Goal: Task Accomplishment & Management: Use online tool/utility

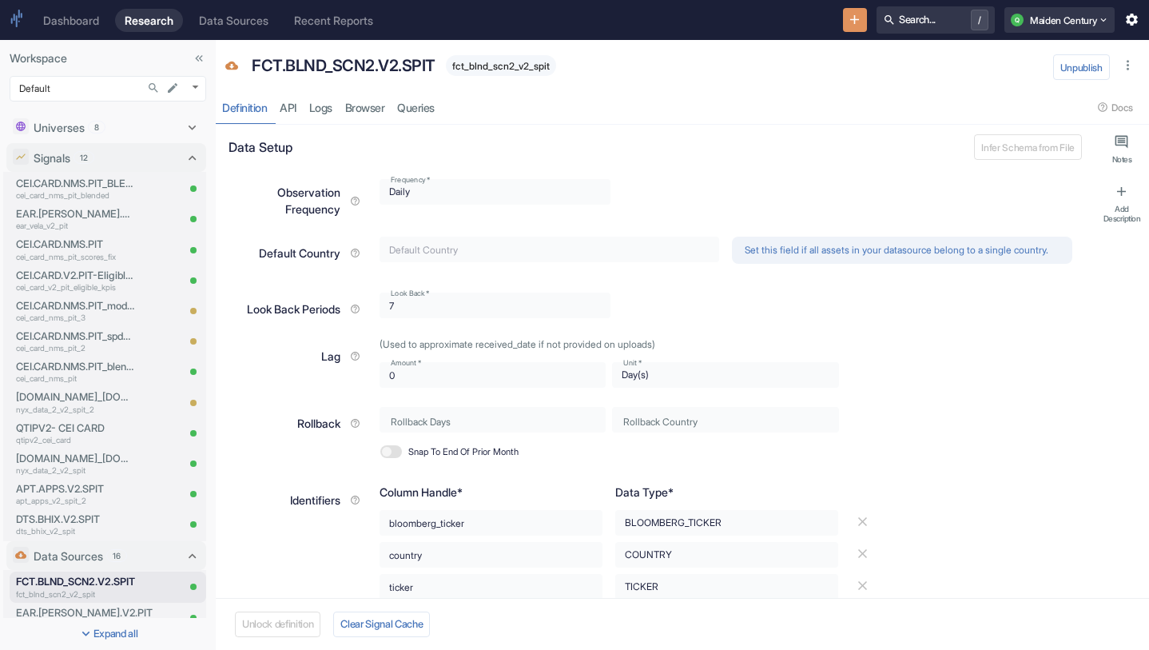
click at [634, 86] on div "FCT.BLND_SCN2.V2.SPIT fct_blnd_scn2_v2_spit Unpublish Definition API Logs Brows…" at bounding box center [682, 82] width 933 height 85
click at [298, 107] on link "API" at bounding box center [288, 107] width 30 height 33
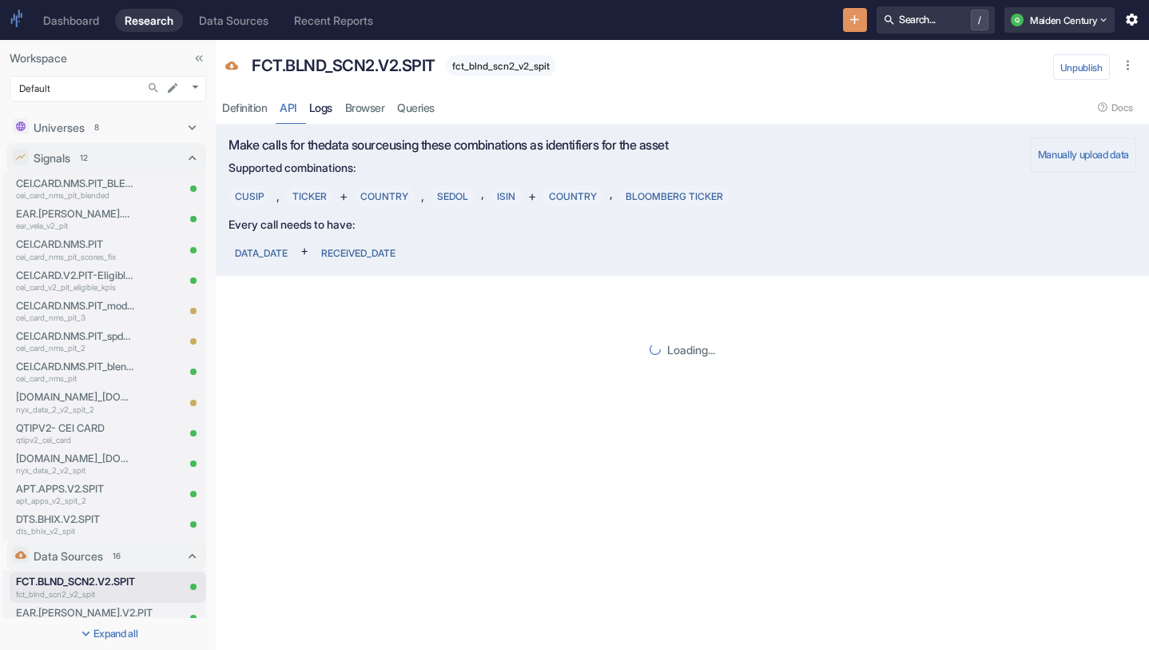
click at [335, 103] on link "Logs" at bounding box center [321, 107] width 36 height 33
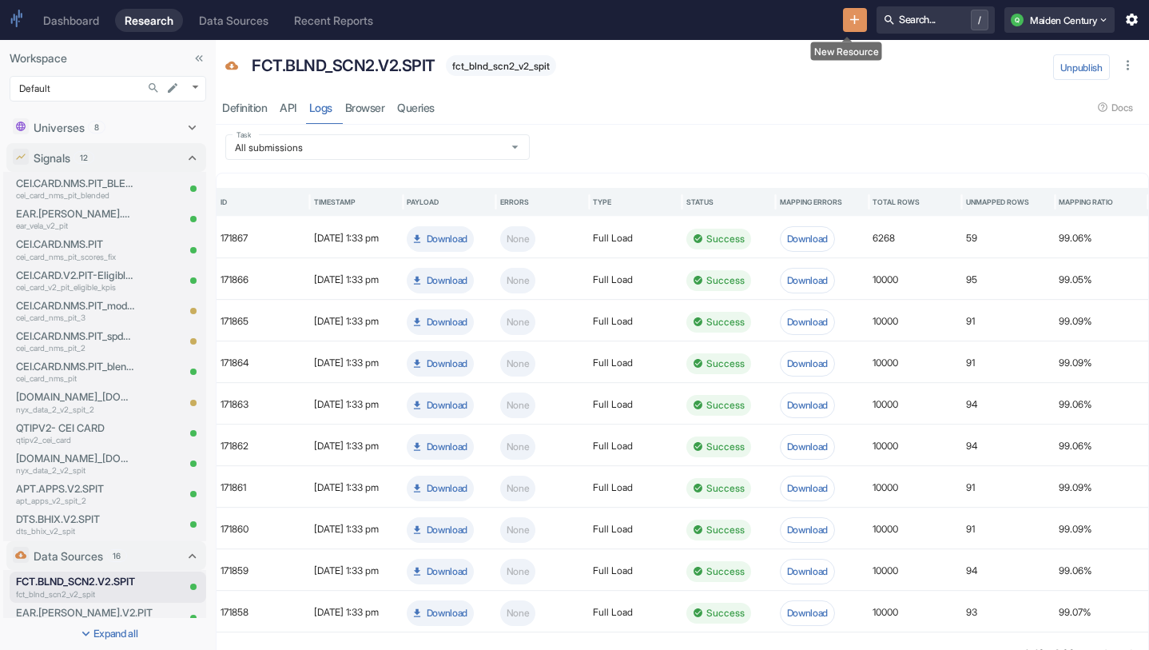
click at [847, 22] on icon "New Resource" at bounding box center [854, 19] width 15 height 15
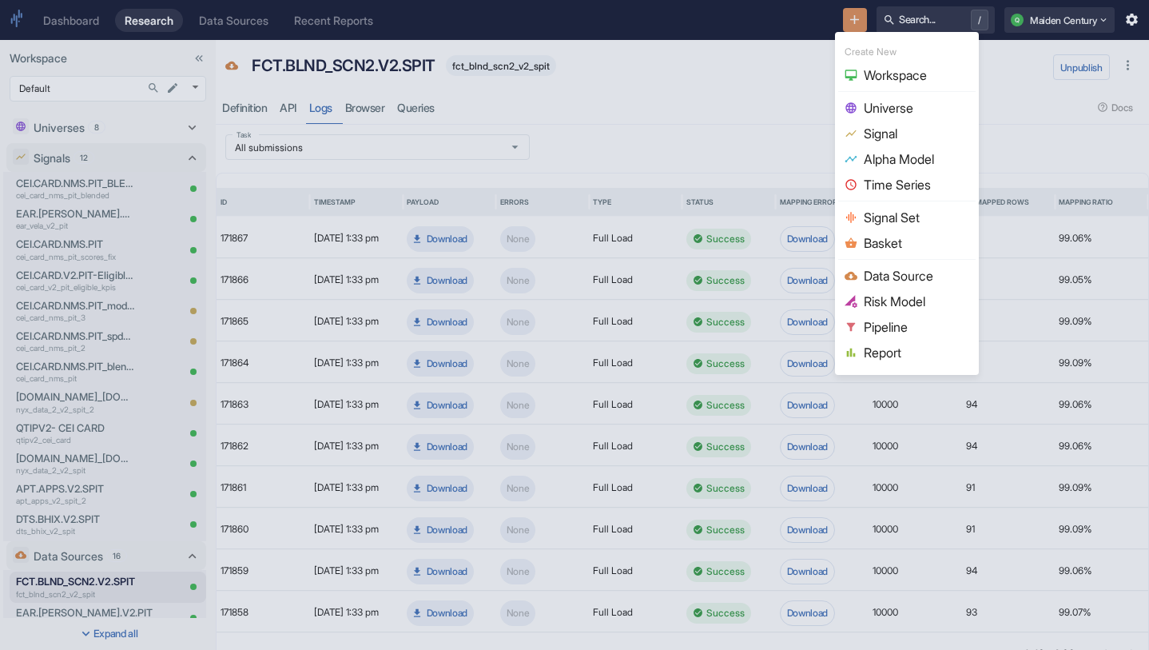
click at [759, 140] on div at bounding box center [574, 325] width 1149 height 650
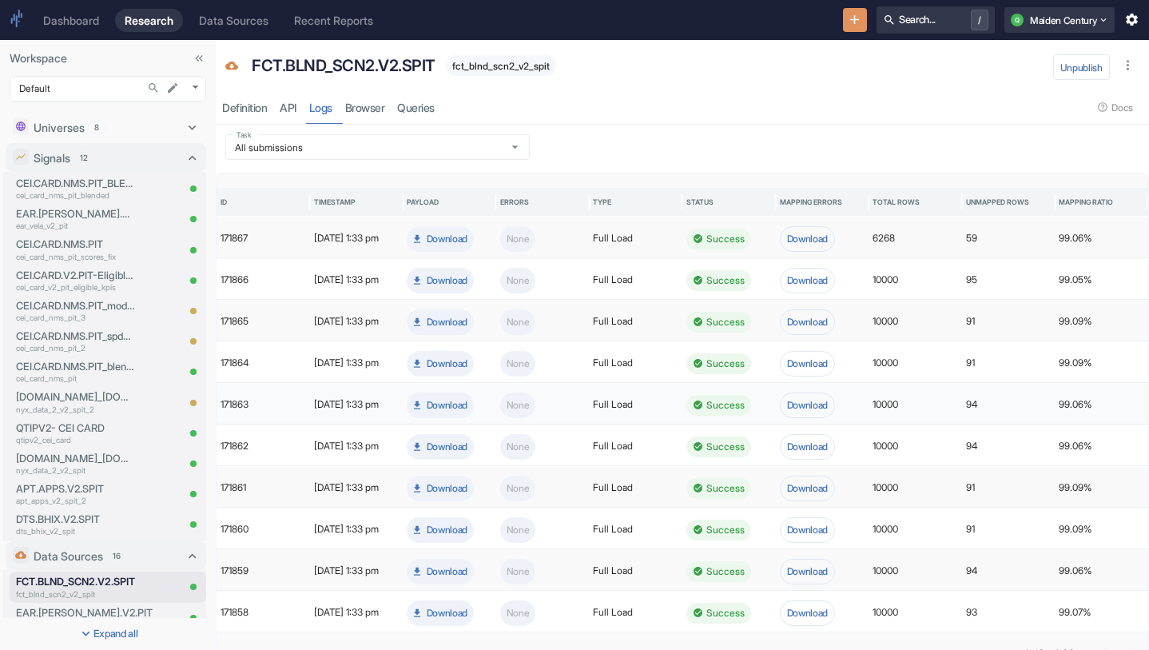
scroll to position [35, 0]
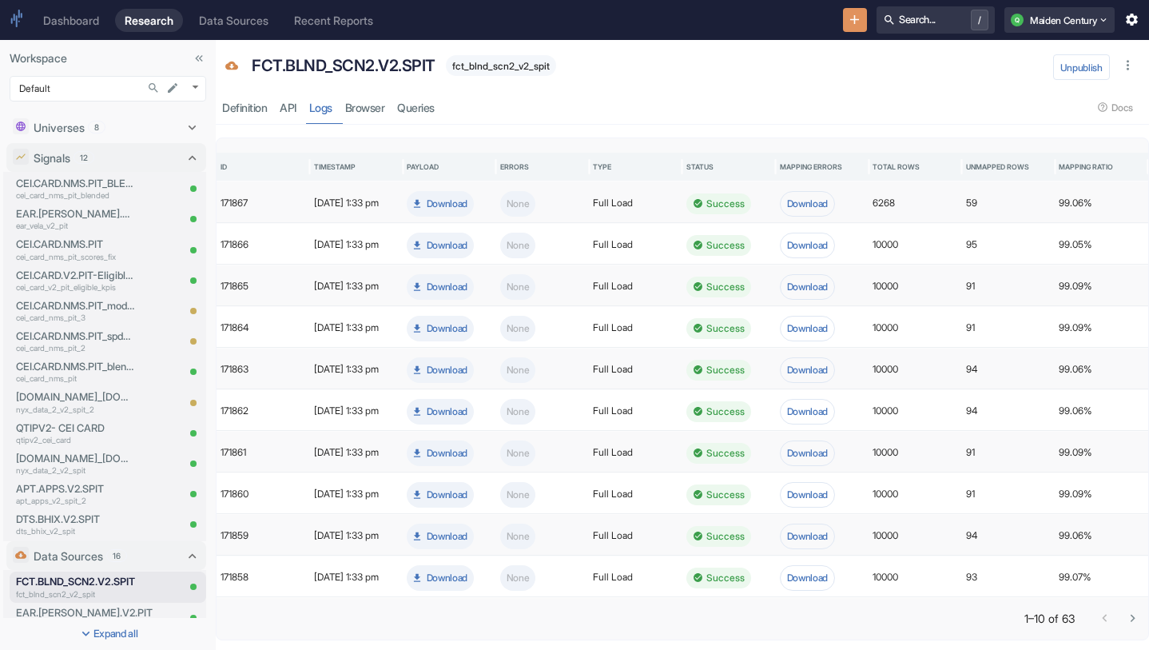
click at [1128, 611] on icon "Go to next page" at bounding box center [1132, 617] width 15 height 15
click at [851, 21] on icon "New Resource" at bounding box center [854, 19] width 15 height 15
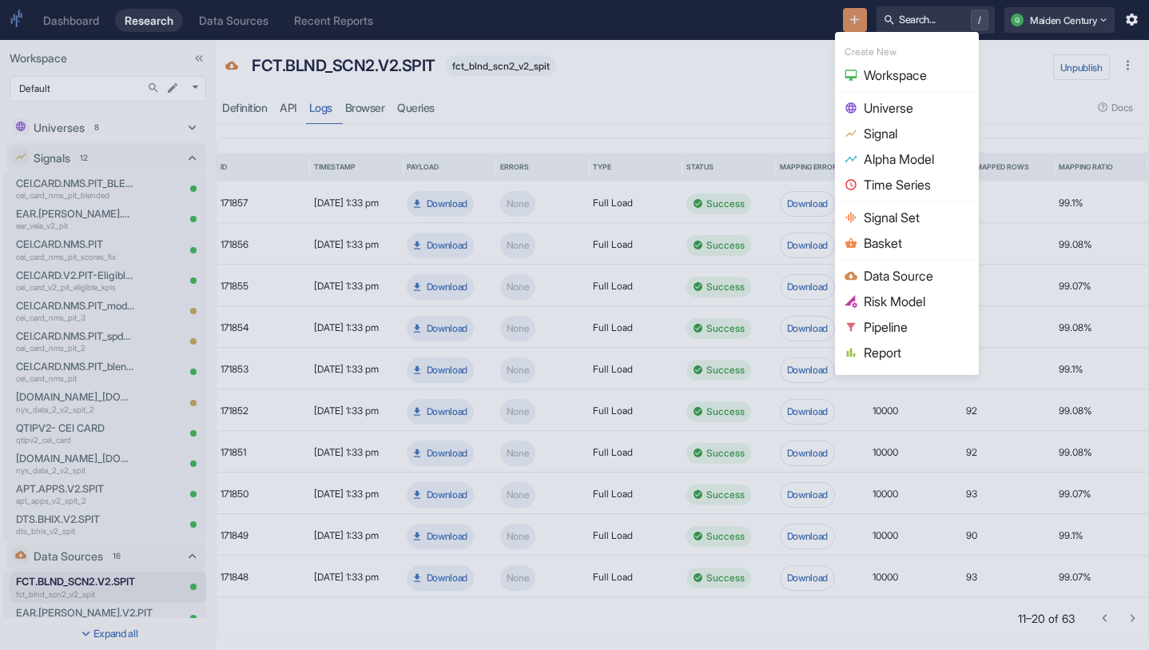
click at [900, 101] on span "Universe" at bounding box center [916, 107] width 105 height 19
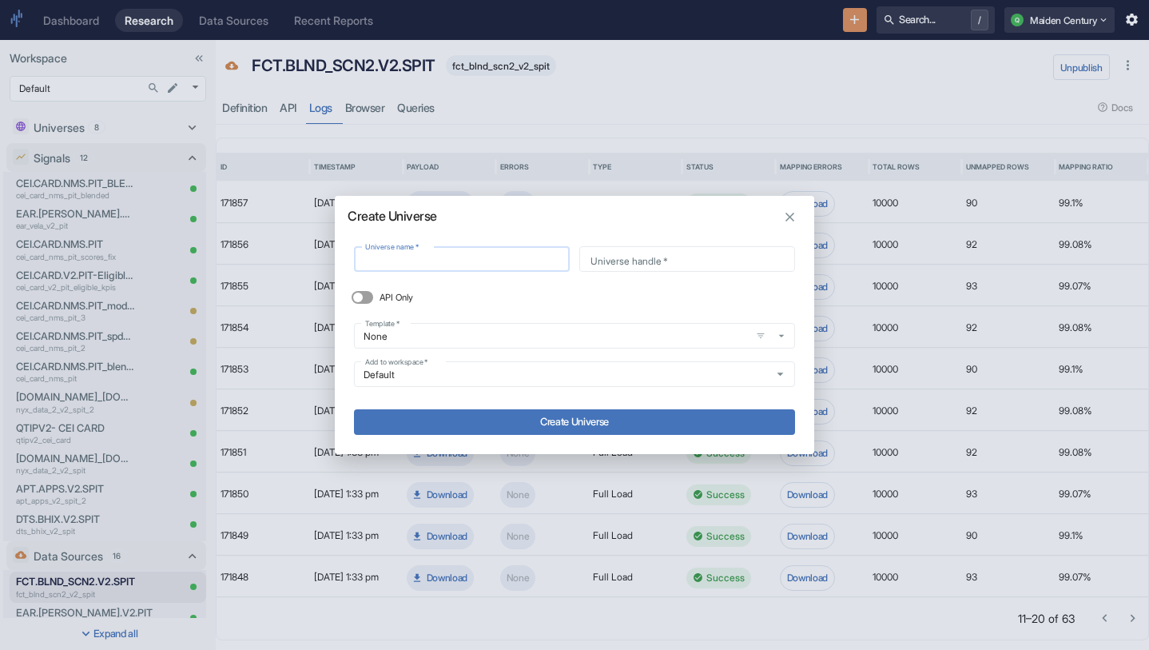
click at [452, 258] on input "Universe name   *" at bounding box center [462, 259] width 216 height 18
click at [357, 65] on div "Create Universe Universe name   * Universe name   * Universe handle   * Univers…" at bounding box center [574, 325] width 1149 height 650
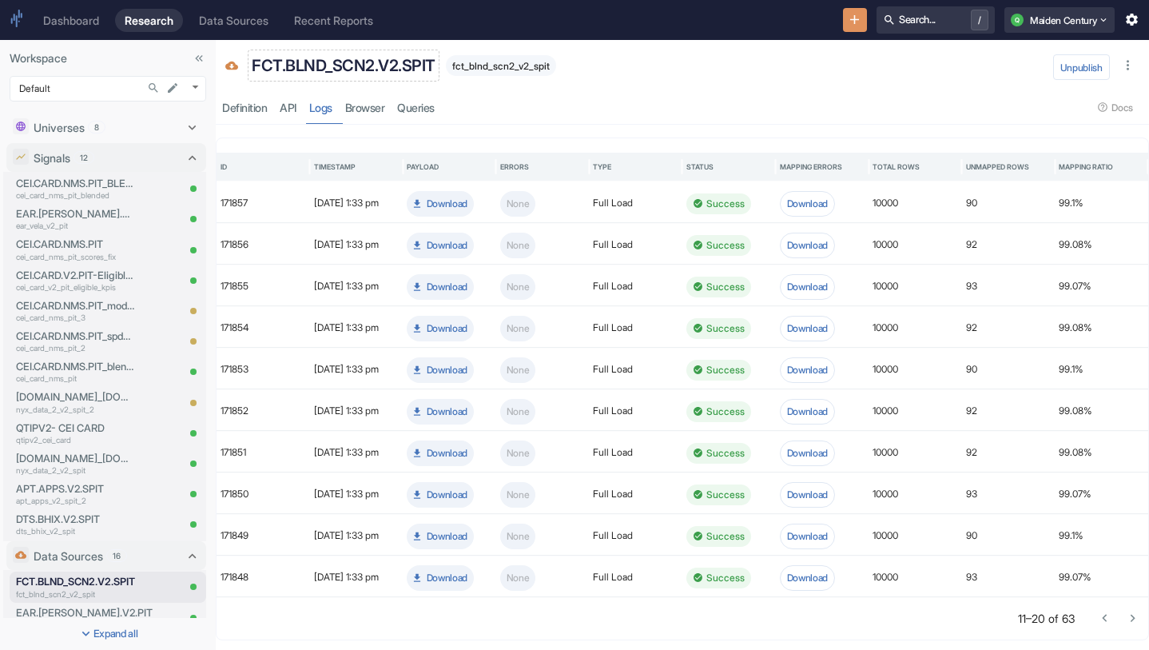
click at [384, 63] on p "FCT.BLND_SCN2.V2.SPIT" at bounding box center [344, 66] width 184 height 24
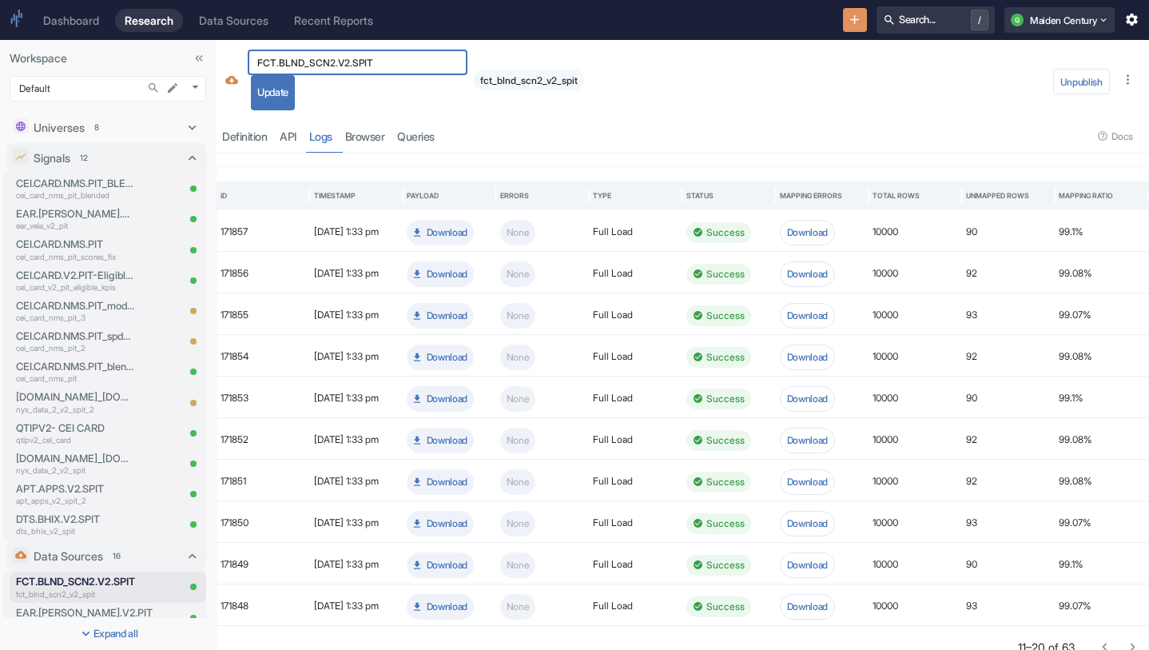
click at [670, 133] on div "resource tabs" at bounding box center [766, 136] width 651 height 33
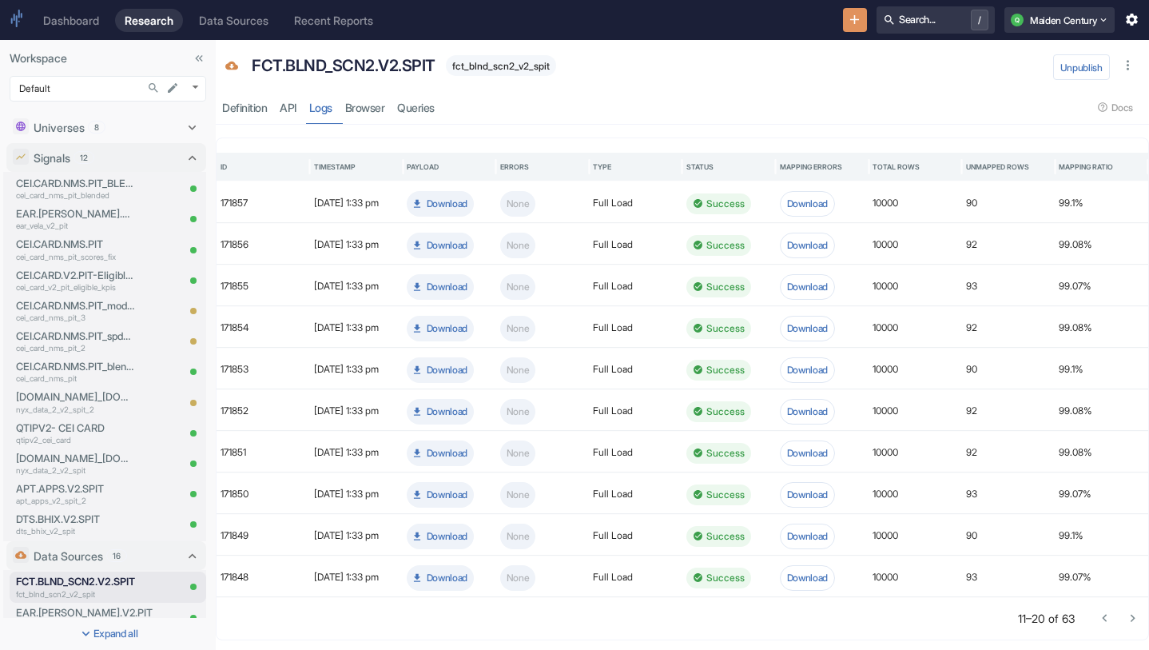
click at [833, 24] on div "Dashboard Research Data Sources Recent Reports Search... / Q Maiden Century" at bounding box center [574, 20] width 1149 height 40
click at [849, 26] on icon "New Resource" at bounding box center [854, 19] width 15 height 15
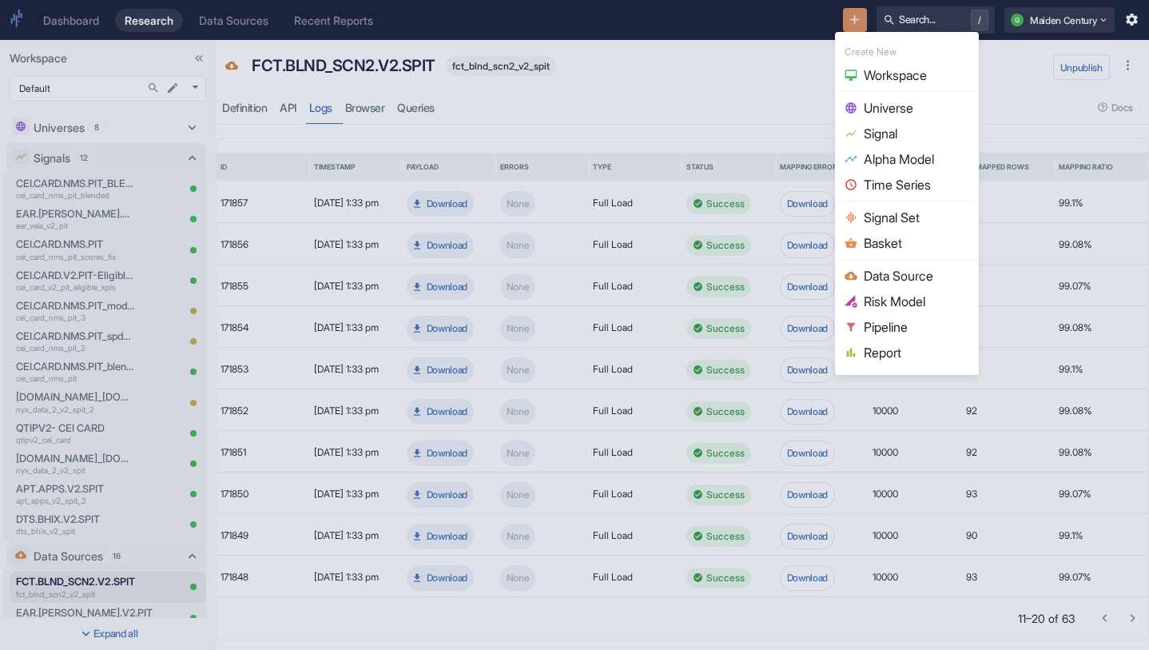
click at [901, 103] on span "Universe" at bounding box center [916, 107] width 105 height 19
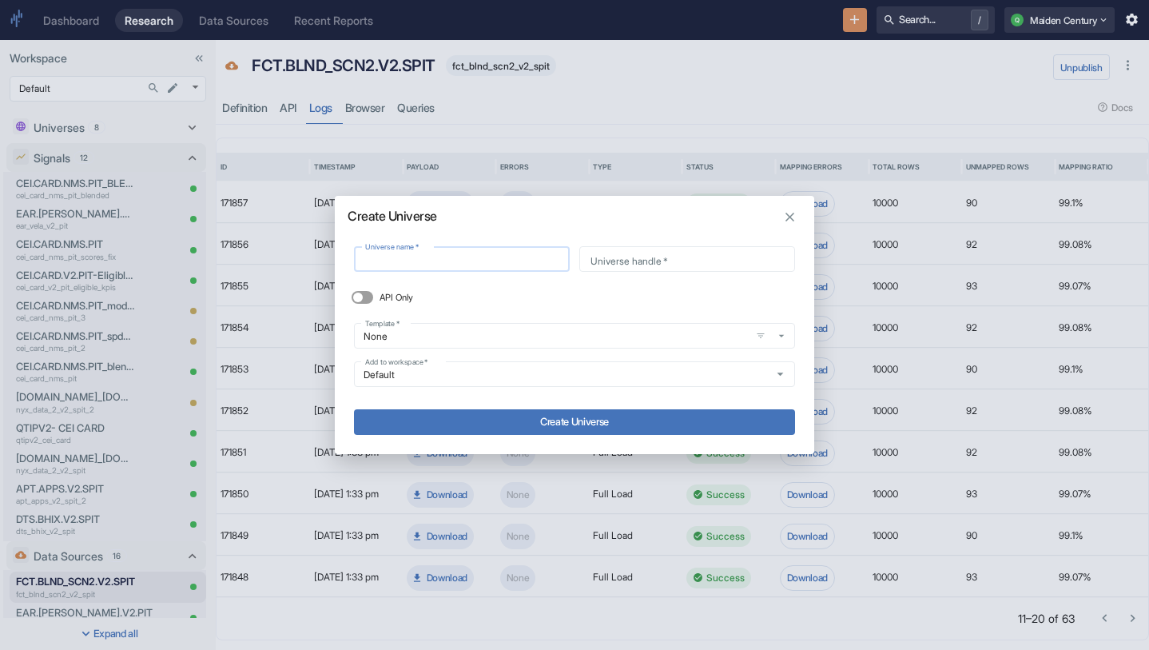
type input "FCT.BLND_SCN2.V2.SPIT"
type input "fct_blnd_scn2_v2_spit"
type input "FCT.BLND_SCN2.V2.SPIT"
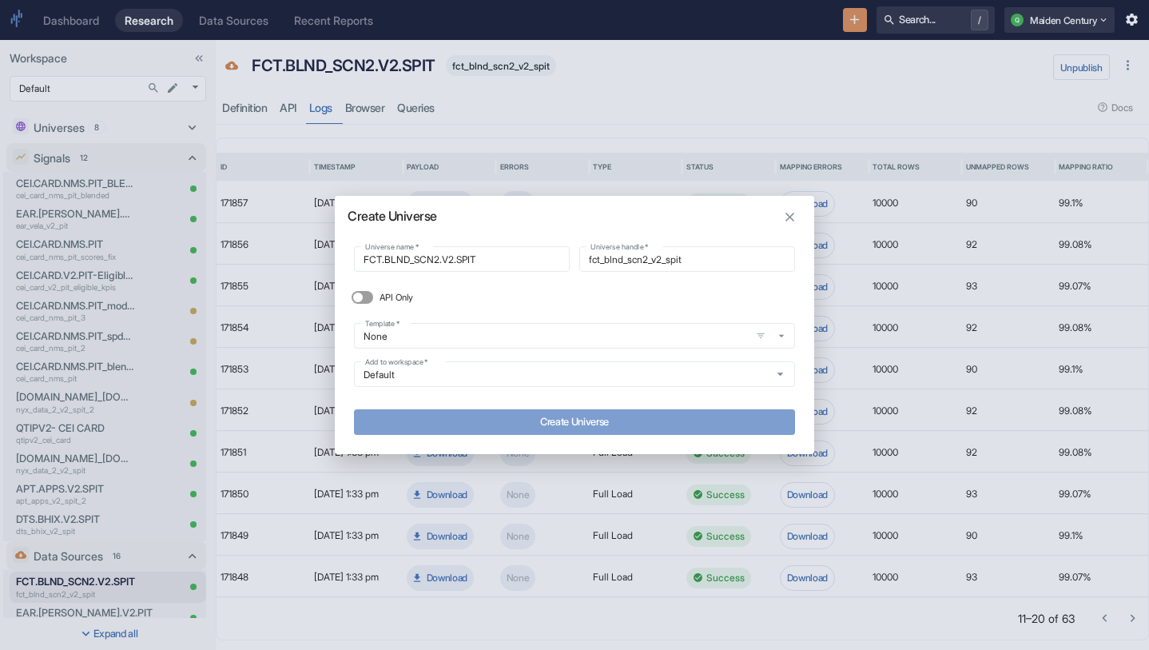
click at [604, 418] on button "Create Universe" at bounding box center [574, 422] width 441 height 26
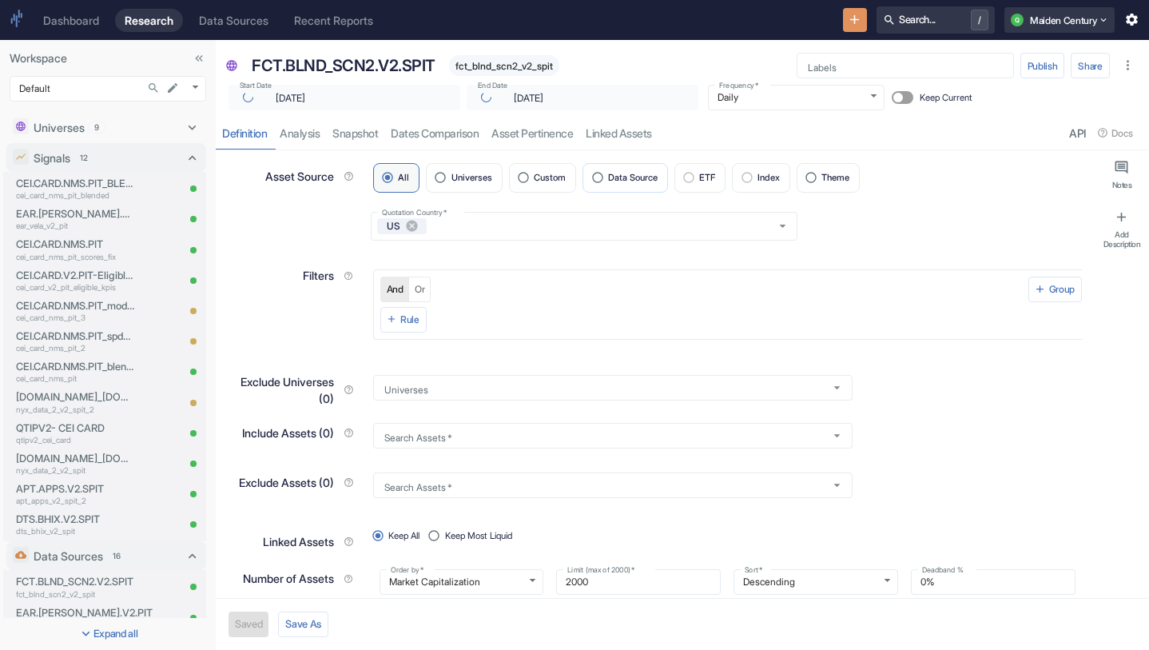
click at [620, 183] on label "Data Source" at bounding box center [626, 178] width 86 height 30
click at [608, 183] on input "Data Source" at bounding box center [598, 178] width 22 height 22
radio input "true"
type textarea "x"
type input "[DATE]"
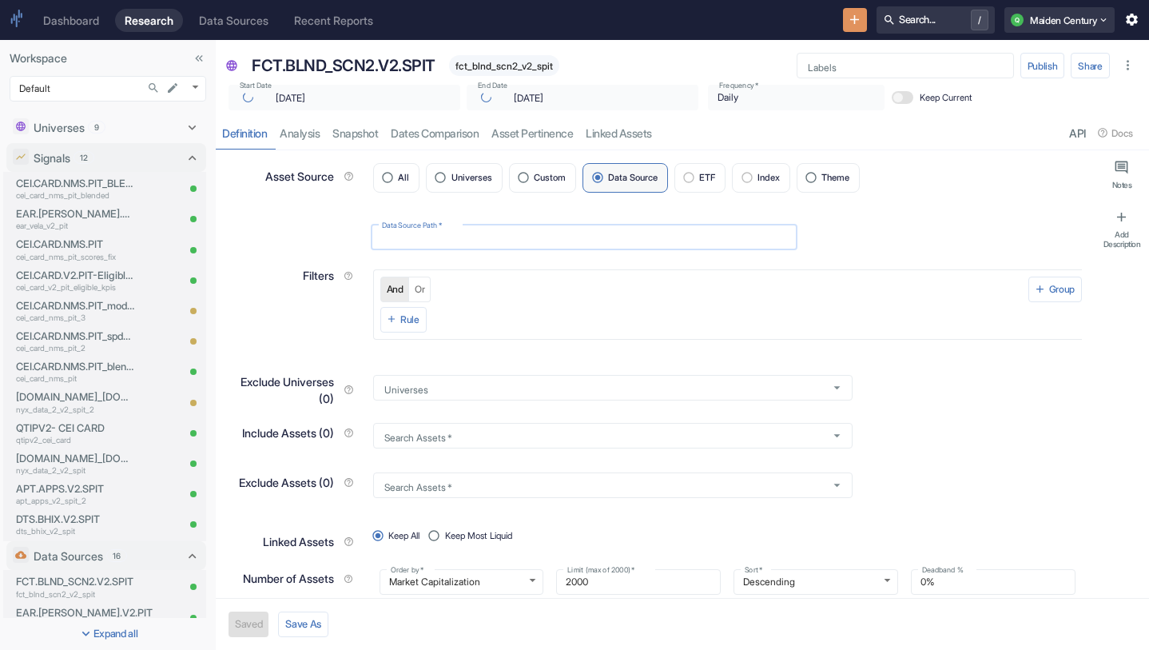
click at [475, 241] on input "Data Source Path   *" at bounding box center [584, 237] width 427 height 18
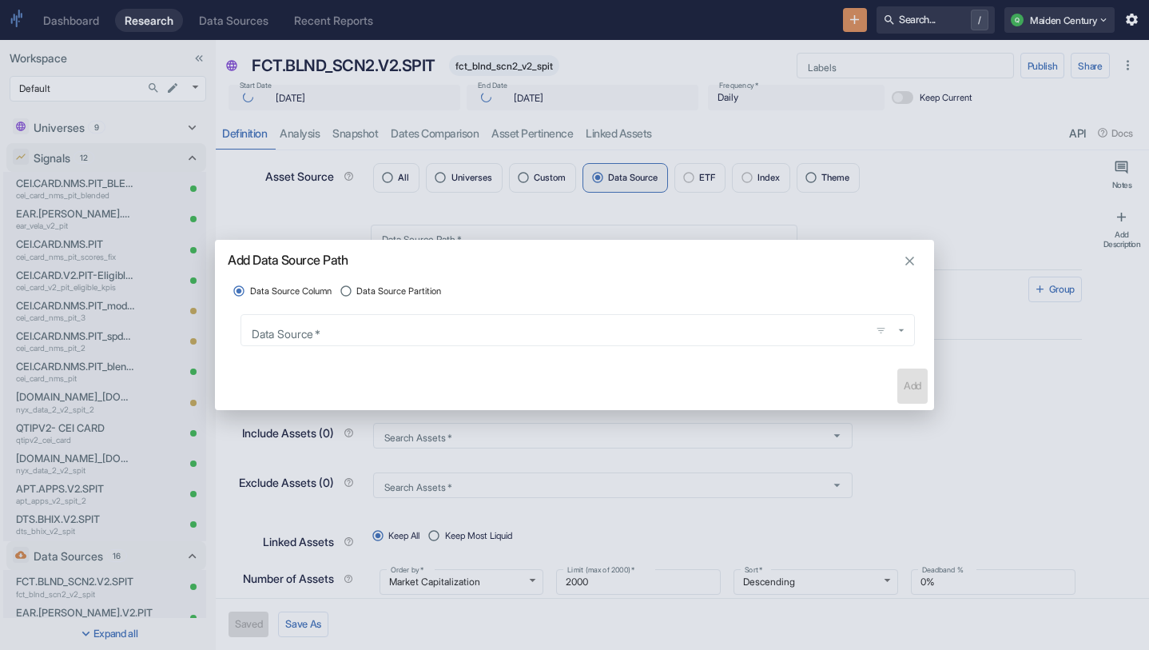
click at [431, 290] on span "Data Source Partition" at bounding box center [398, 291] width 85 height 14
click at [357, 290] on input "Data Source Partition" at bounding box center [347, 291] width 22 height 22
radio input "true"
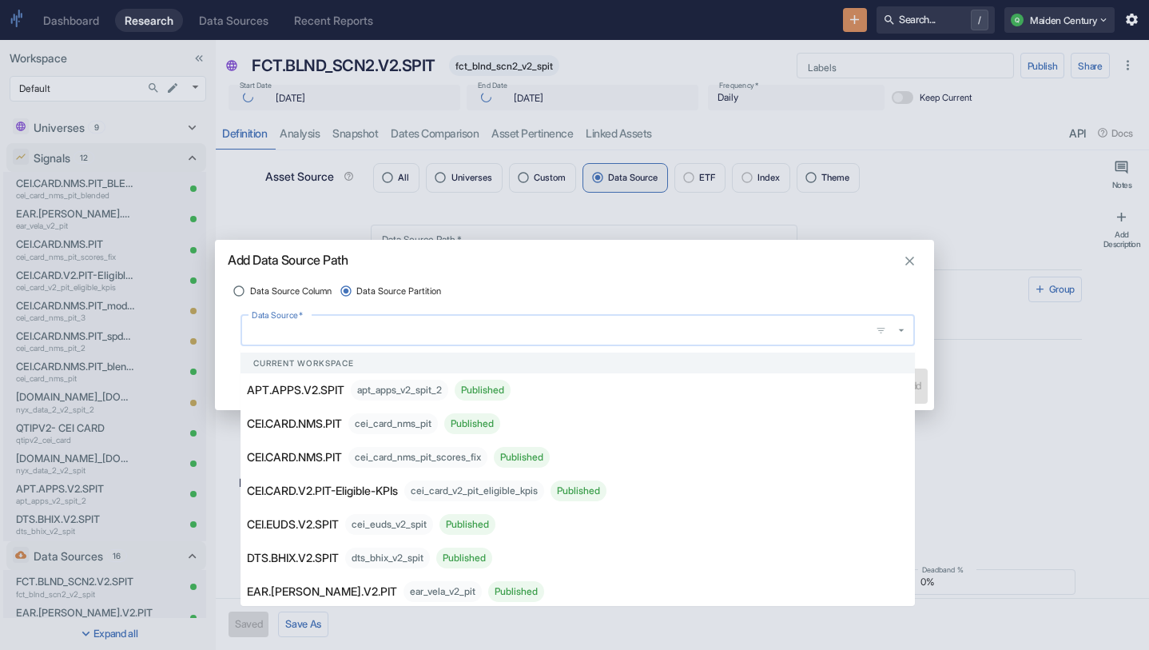
click at [431, 328] on input "Data Source   *" at bounding box center [557, 330] width 618 height 18
paste input "FCT.BLND_SCN2.V2.SPIT"
type input "FCT.BLND_SCN2.V2.SPIT"
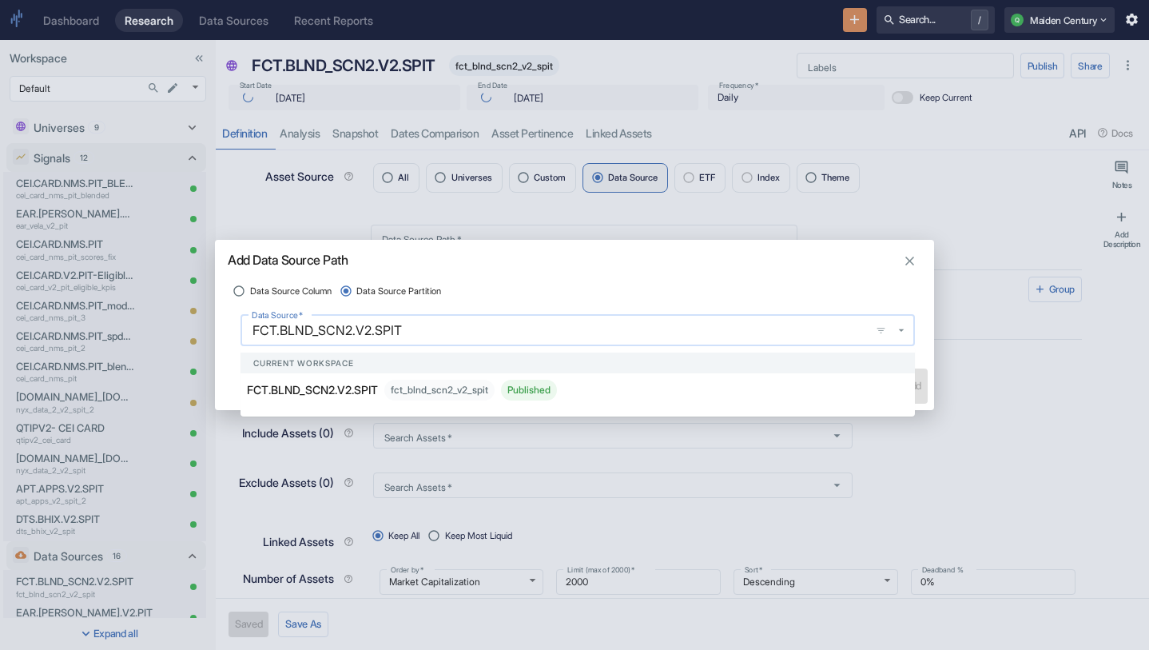
type textarea "x"
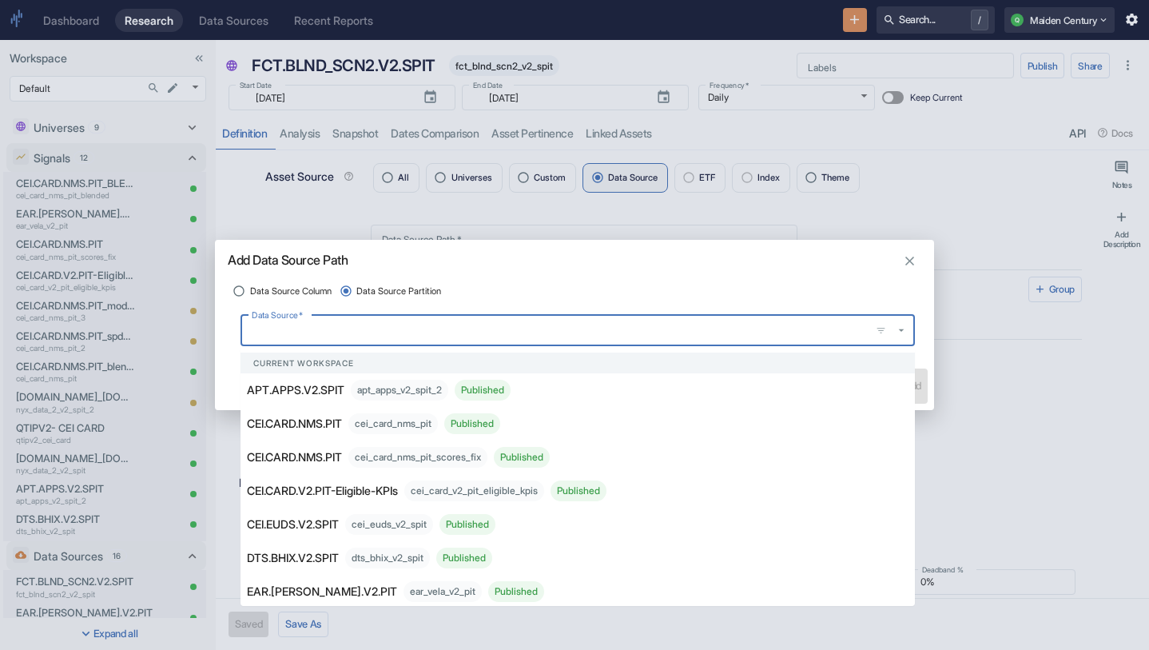
paste input "FCT.BLND_SCN2.V2.SPIT"
type input "FCT.BLND_SCN2.V2.SPIT"
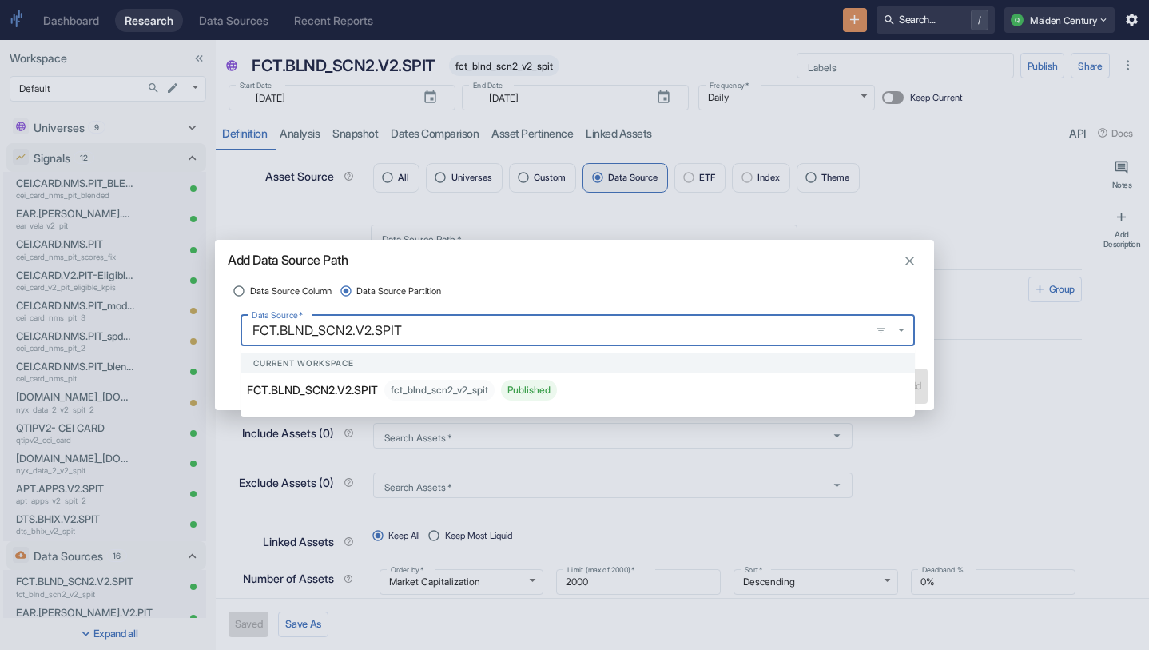
click at [408, 380] on div "fct_blnd_scn2_v2_spit Published" at bounding box center [470, 390] width 173 height 21
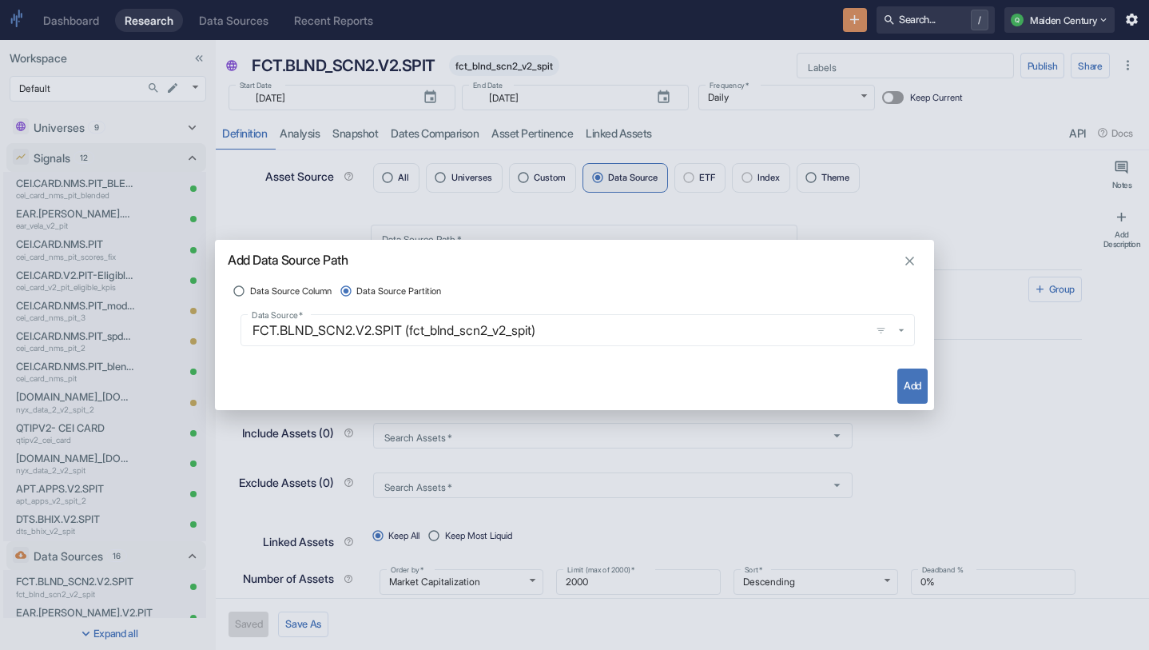
click at [901, 377] on button "Add" at bounding box center [912, 385] width 30 height 35
type textarea "x"
type input "fct_blnd_scn2_v2_spit"
radio input "true"
radio input "false"
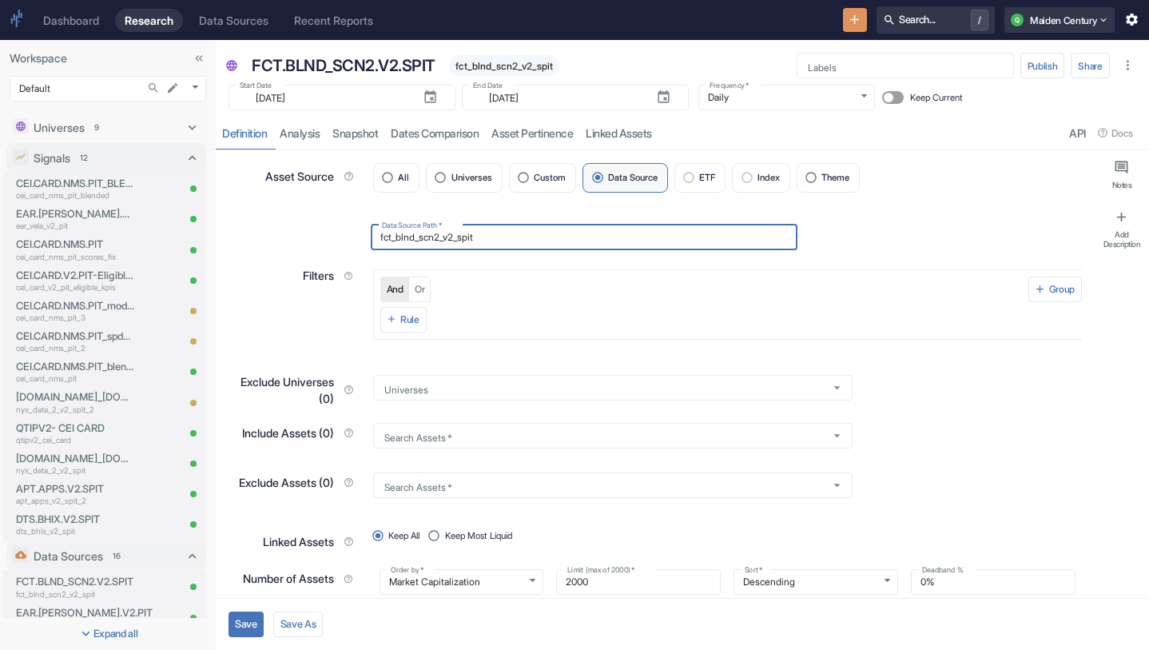
scroll to position [22, 0]
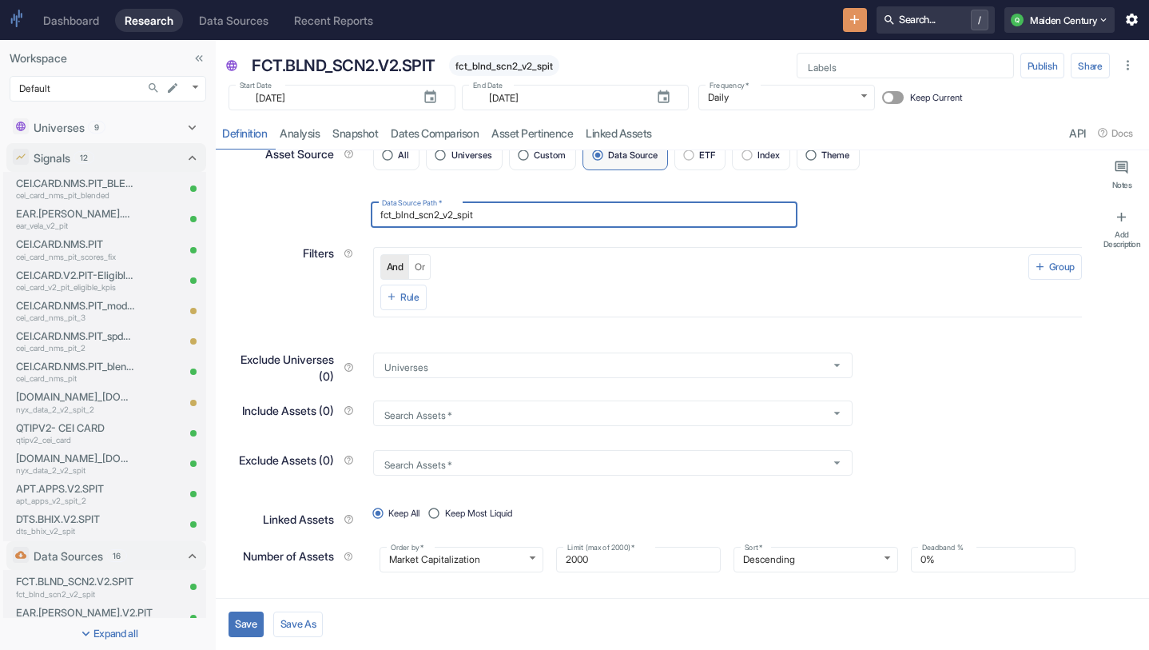
click at [241, 623] on button "Save" at bounding box center [246, 624] width 35 height 26
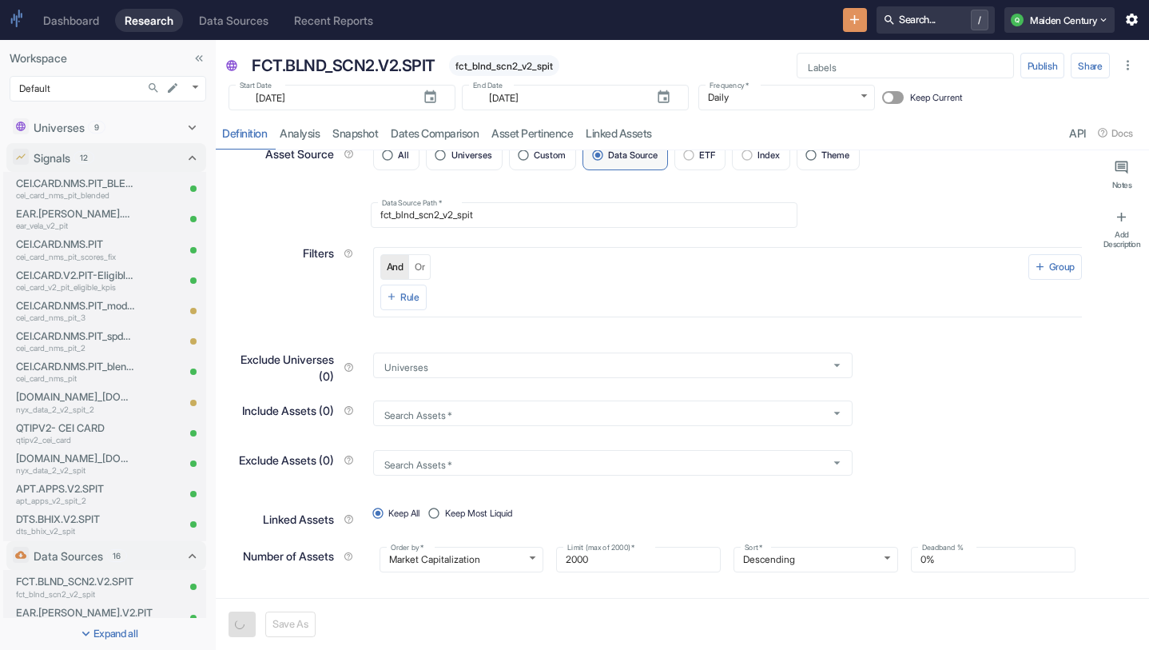
type textarea "x"
type input "[DATE]"
click at [303, 126] on link "analysis" at bounding box center [299, 133] width 53 height 33
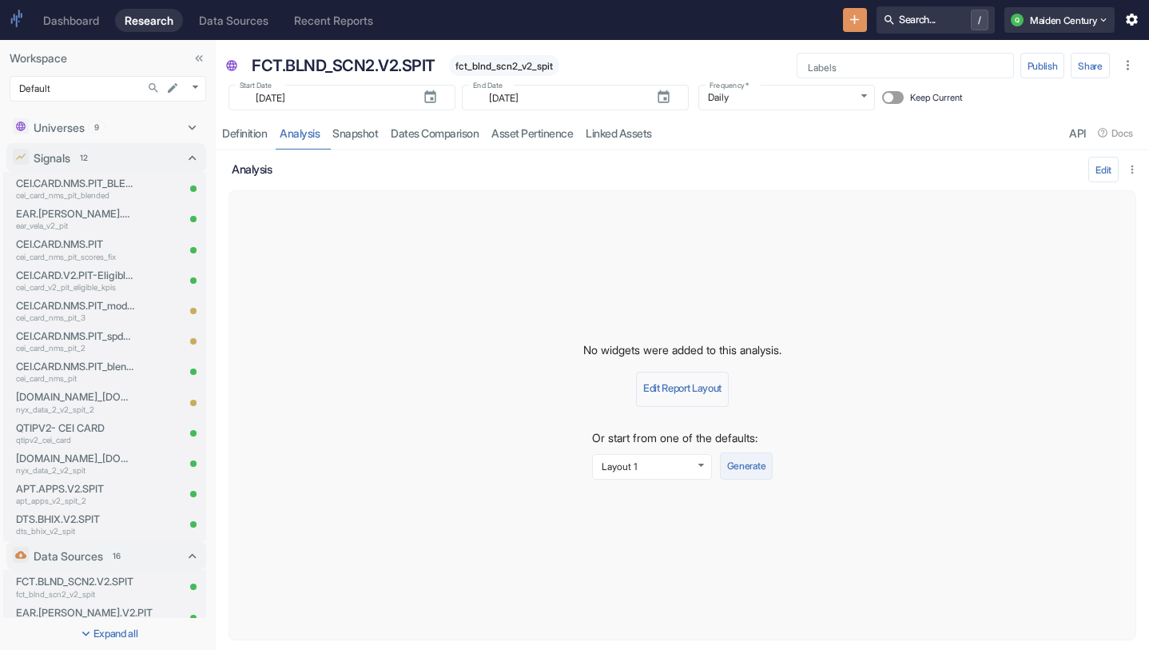
click at [757, 462] on button "Generate" at bounding box center [746, 465] width 53 height 27
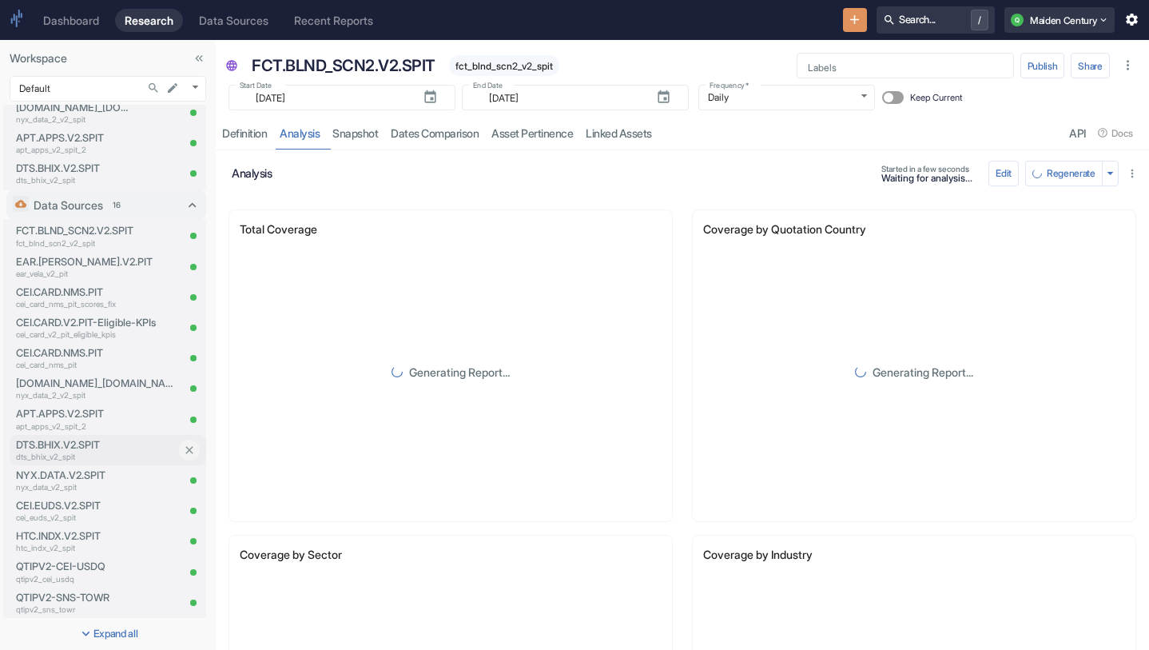
scroll to position [340, 0]
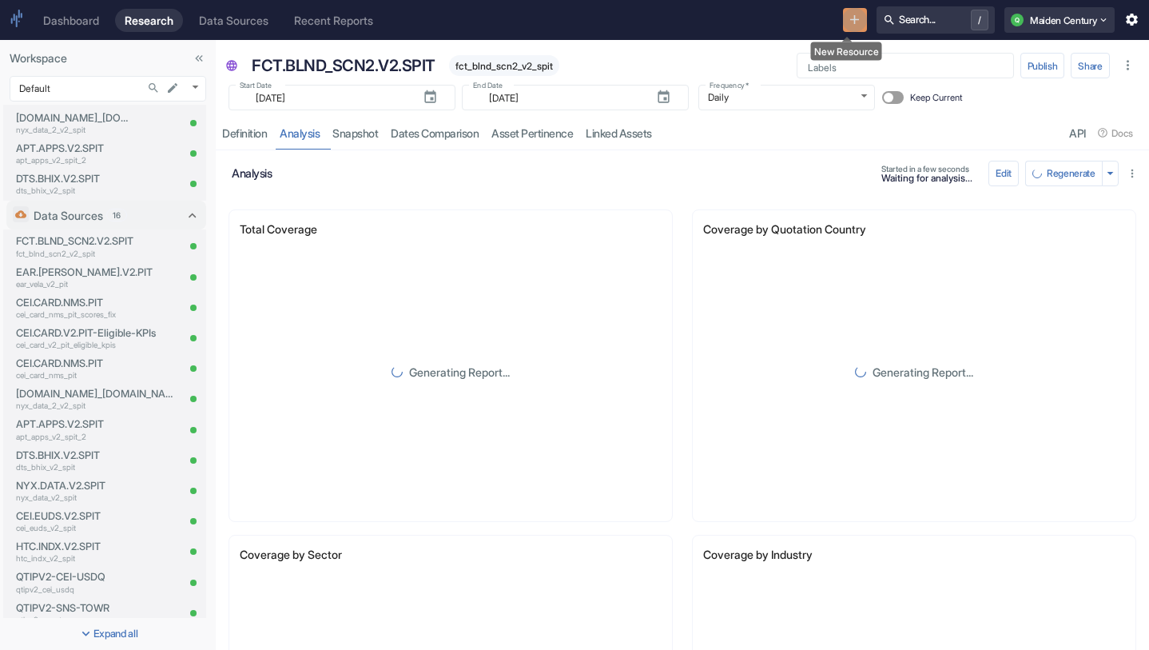
click at [847, 23] on icon "New Resource" at bounding box center [854, 19] width 15 height 15
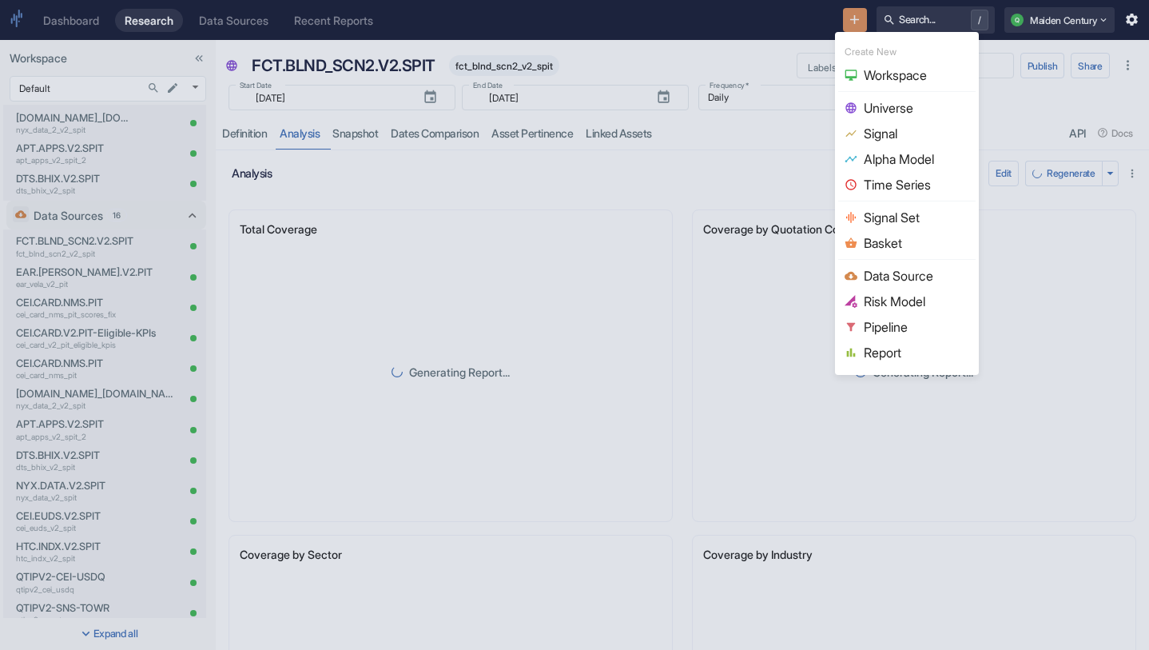
click at [785, 133] on div at bounding box center [574, 325] width 1149 height 650
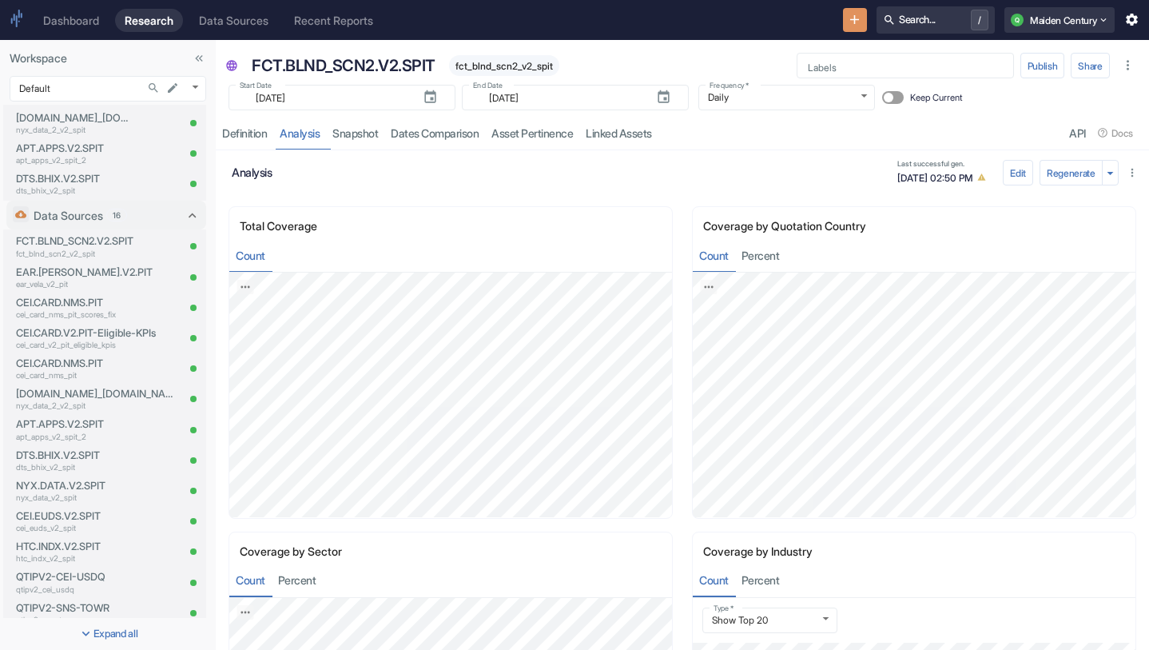
click at [852, 17] on icon "New Resource" at bounding box center [854, 19] width 15 height 15
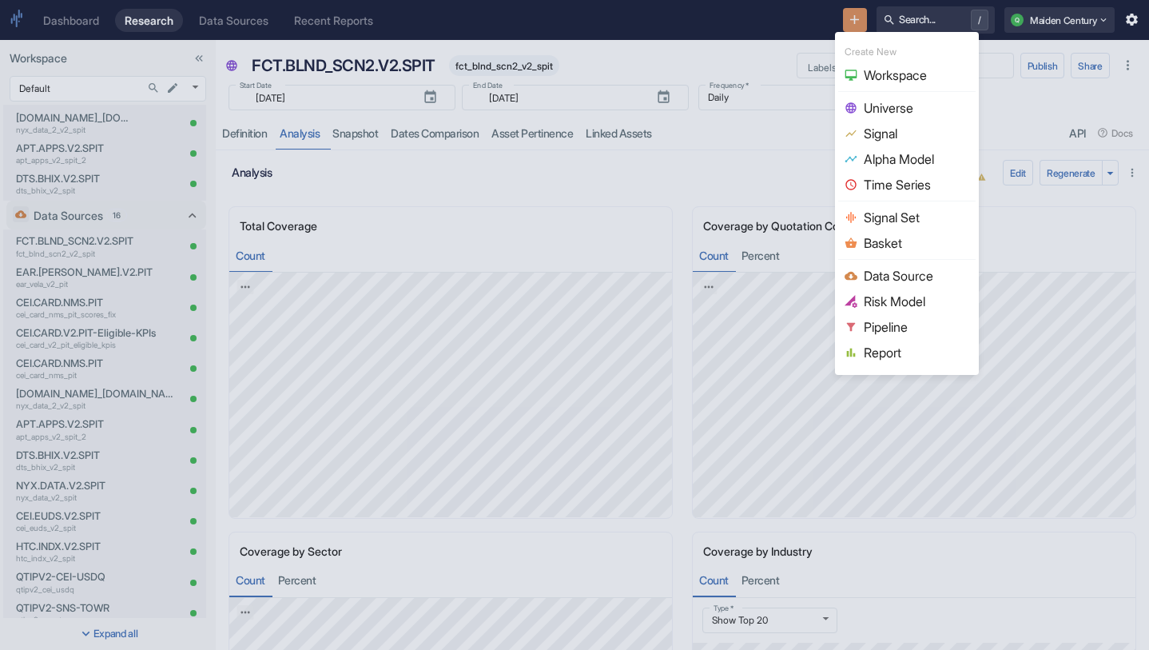
click at [886, 125] on span "Signal" at bounding box center [916, 133] width 105 height 19
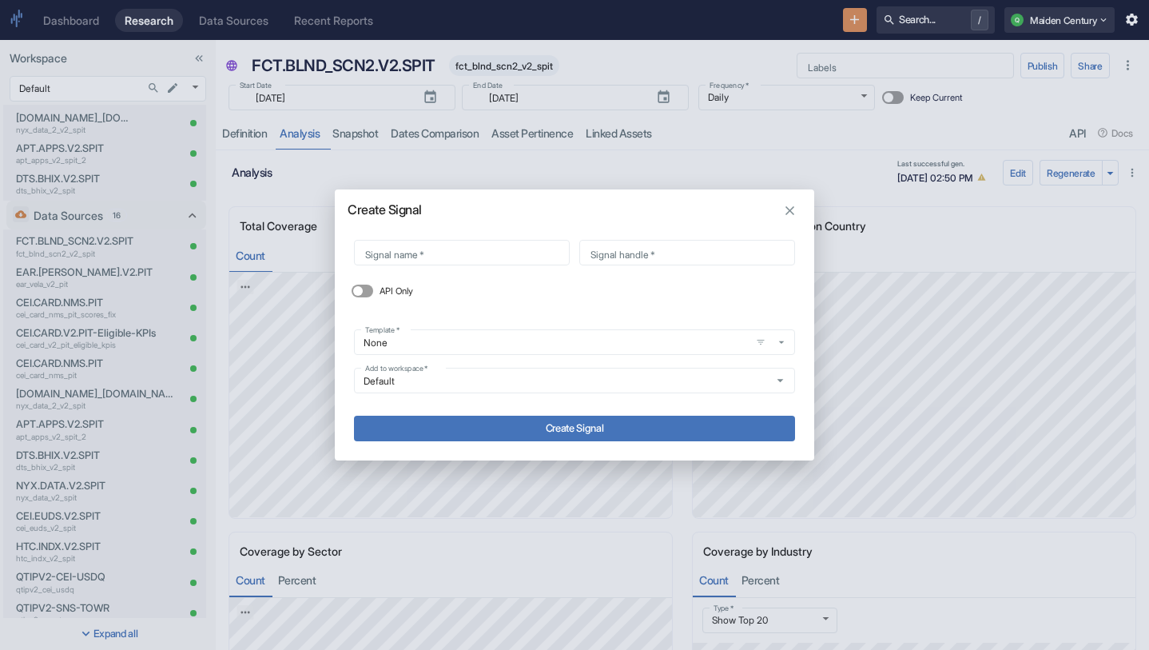
click at [393, 66] on div "Create Signal Signal name   * Signal name   * Signal handle   * Signal handle  …" at bounding box center [574, 325] width 1149 height 650
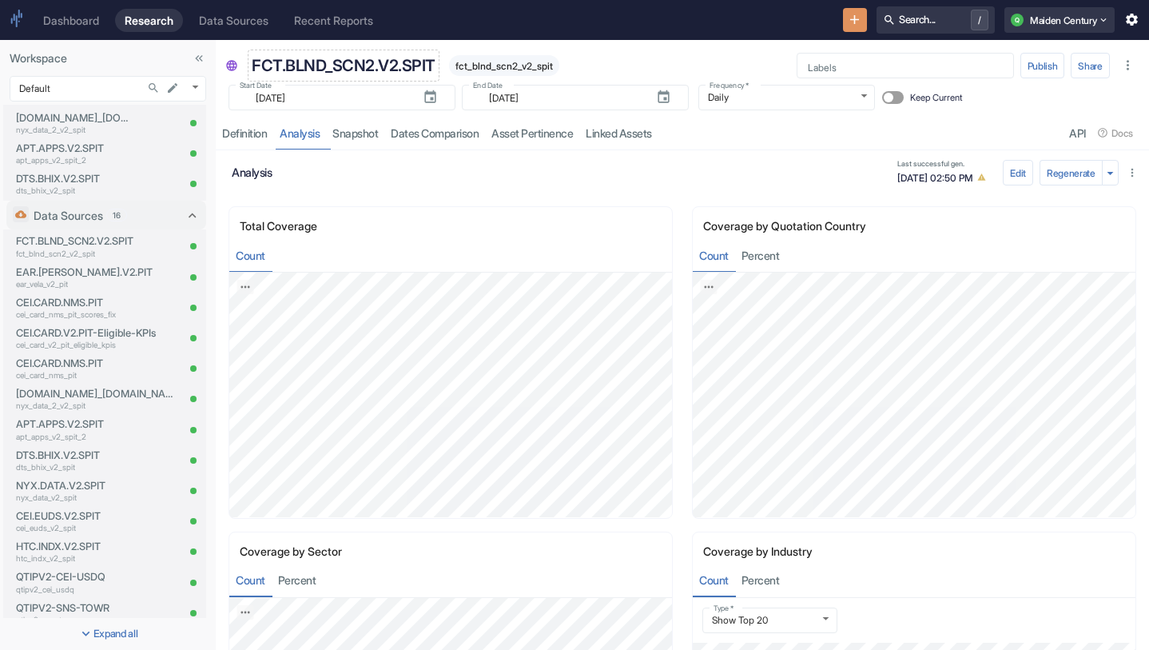
click at [372, 66] on p "FCT.BLND_SCN2.V2.SPIT" at bounding box center [344, 66] width 184 height 24
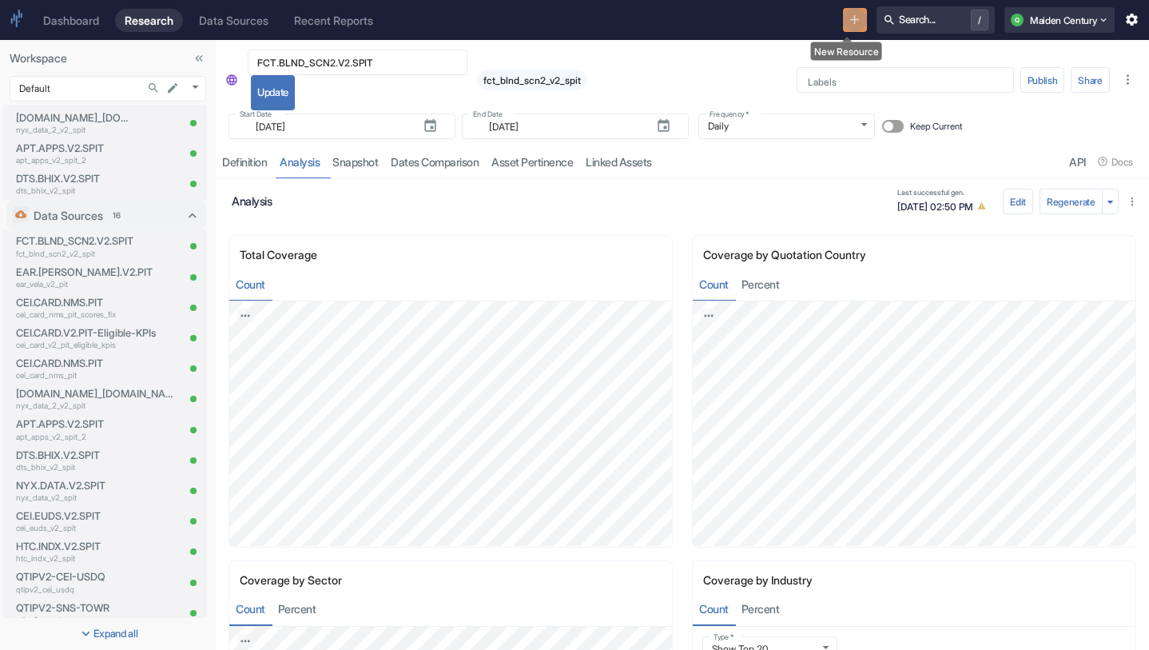
click at [843, 18] on button "New Resource" at bounding box center [855, 20] width 25 height 25
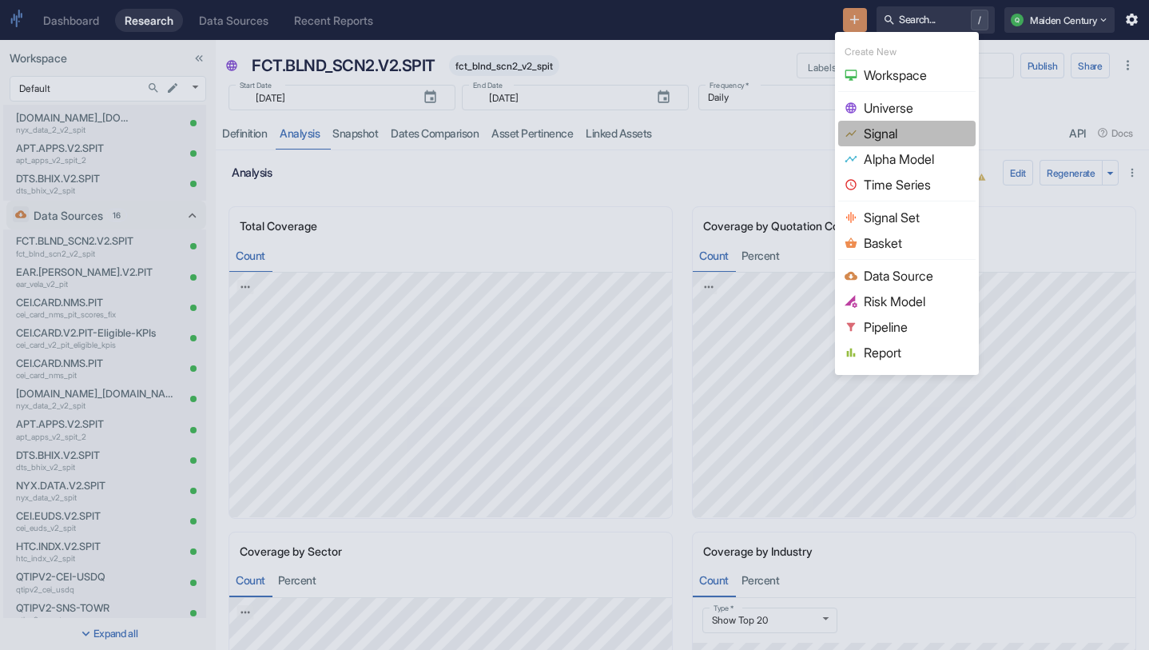
click at [893, 124] on span "Signal" at bounding box center [916, 133] width 105 height 19
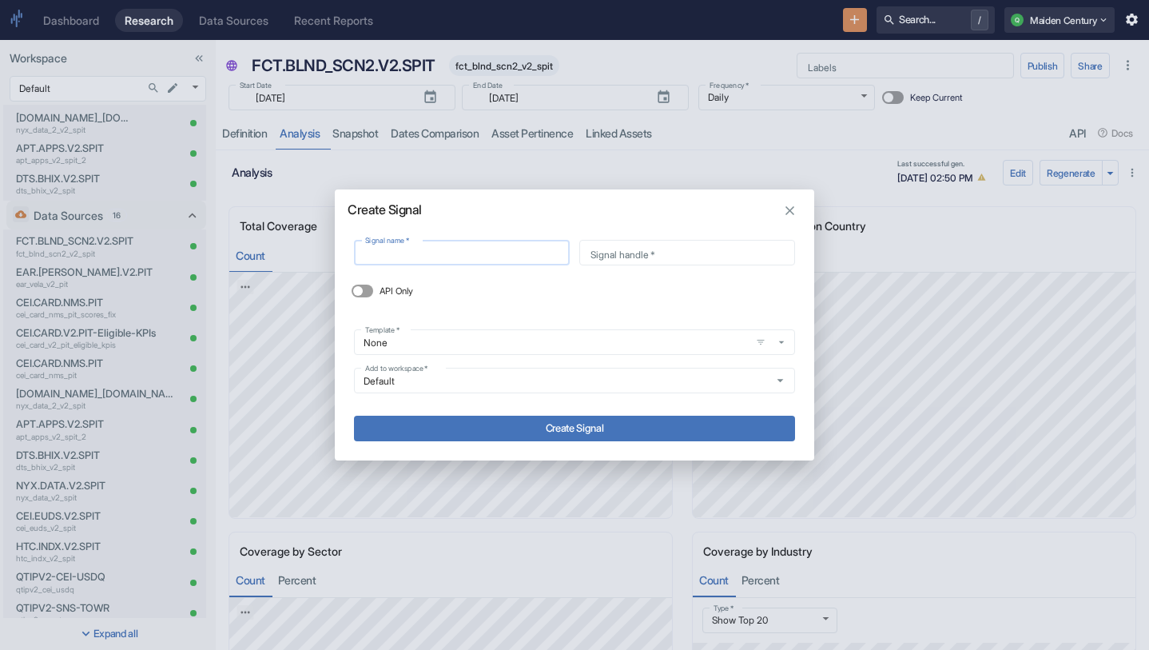
type input "FCT.BLND_SCN2.V2.SPIT"
type input "fct_blnd_scn2_v2_spit"
type input "FCT.BLND_SCN2.V2.SPIT"
click at [574, 429] on button "Create Signal" at bounding box center [574, 429] width 441 height 26
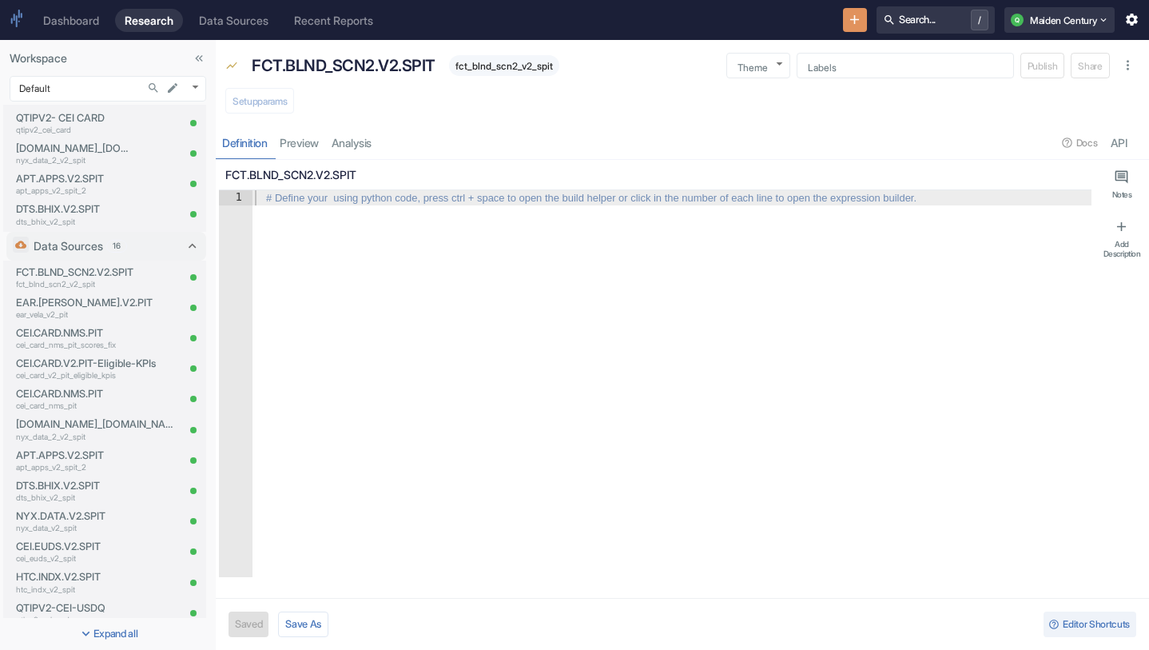
type textarea "x"
click at [397, 264] on div at bounding box center [672, 398] width 840 height 417
type textarea "x"
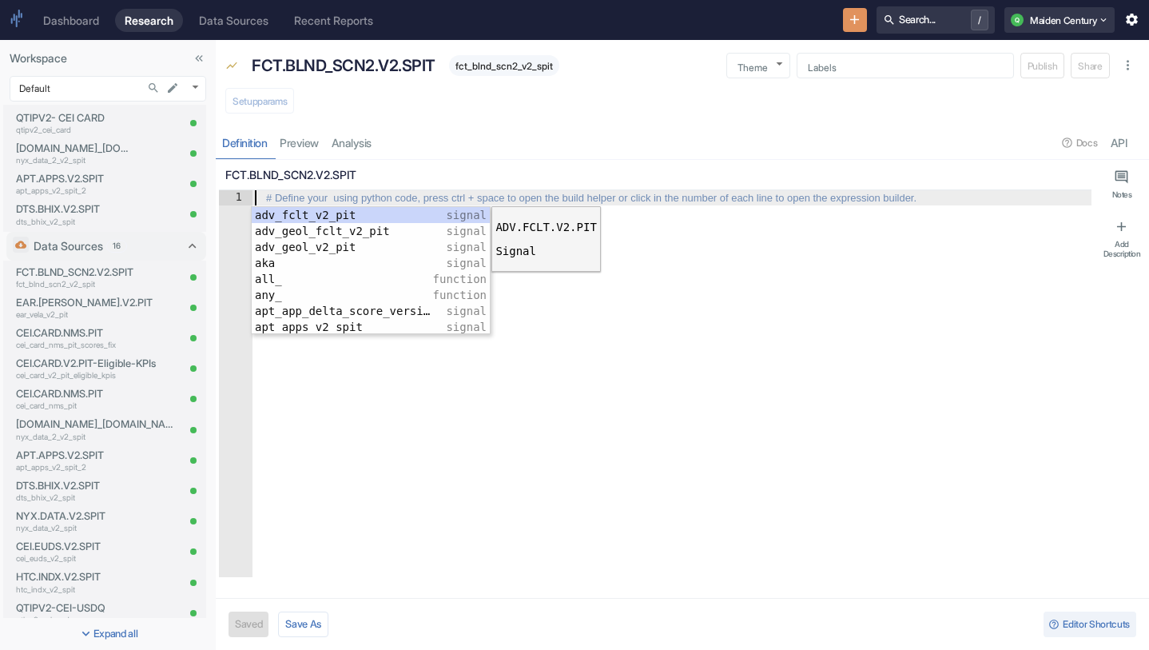
type textarea "D"
type textarea "x"
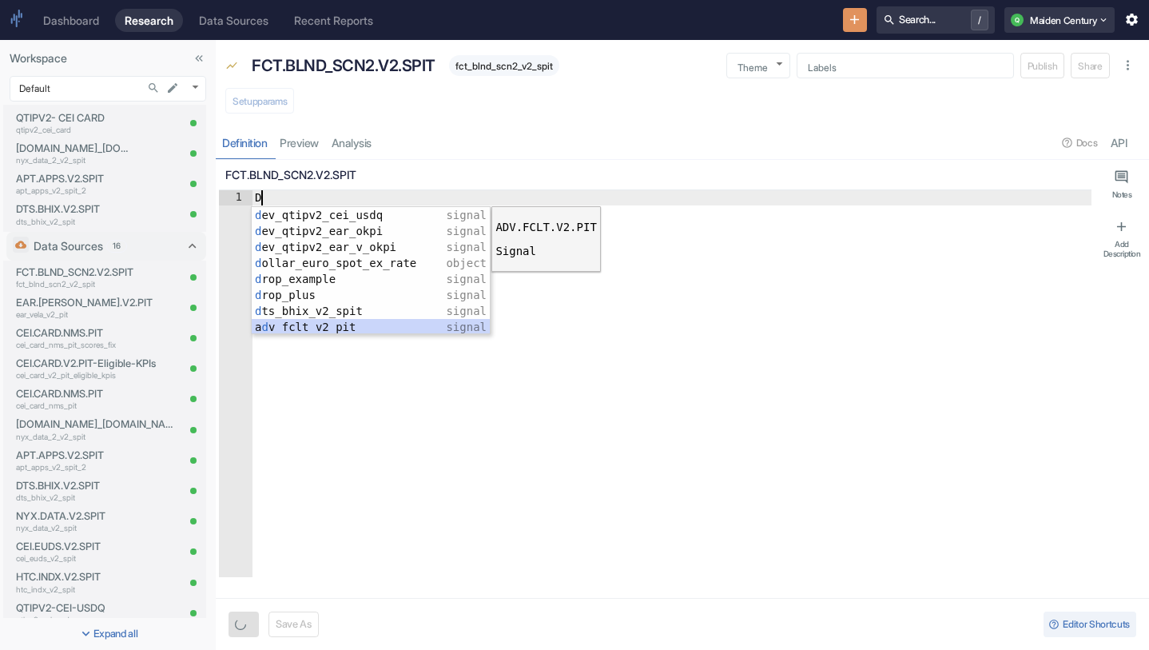
type textarea "x"
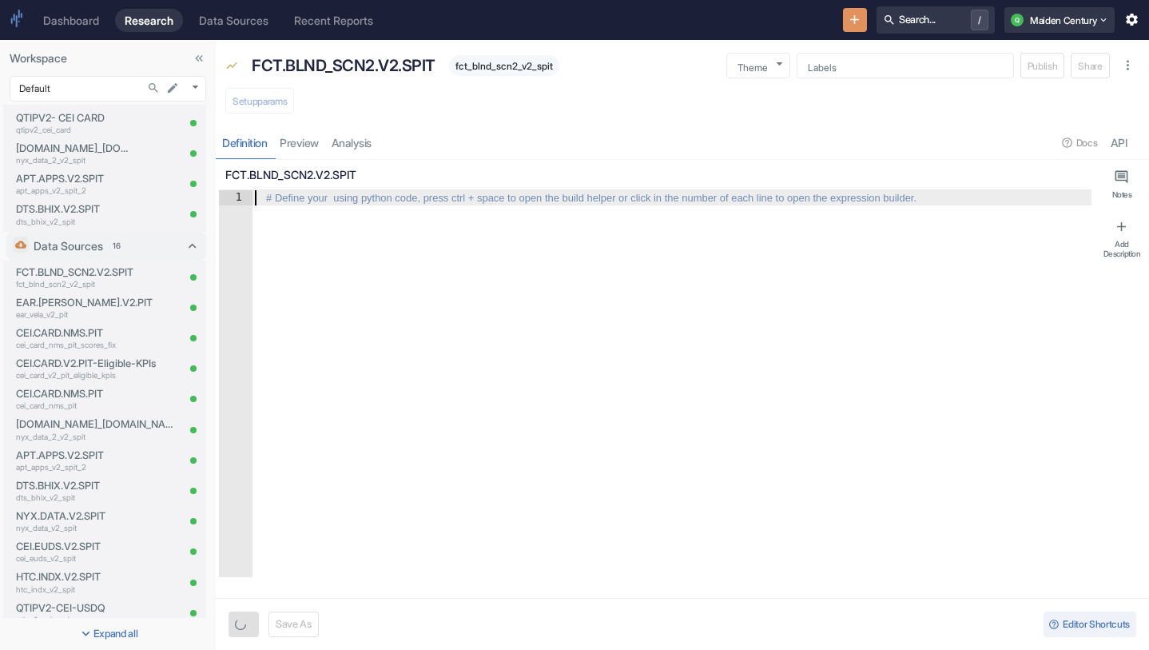
type textarea "d"
type textarea "x"
type textarea "de"
type textarea "x"
type textarea "dev"
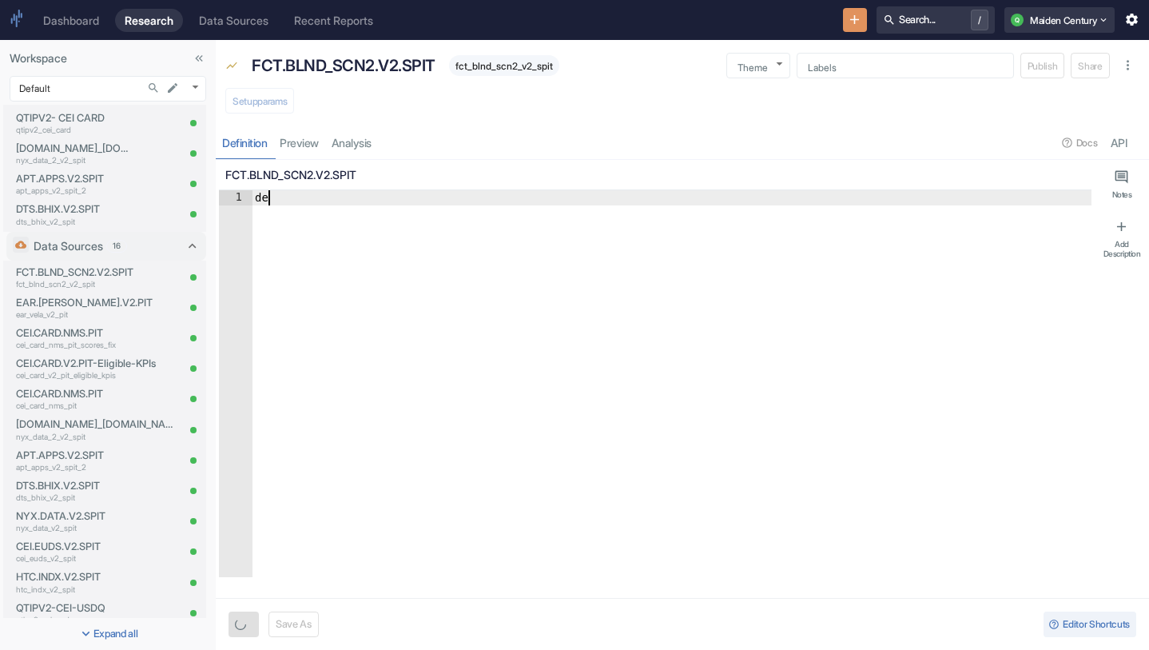
type textarea "x"
type textarea "de"
type textarea "x"
type textarea "d"
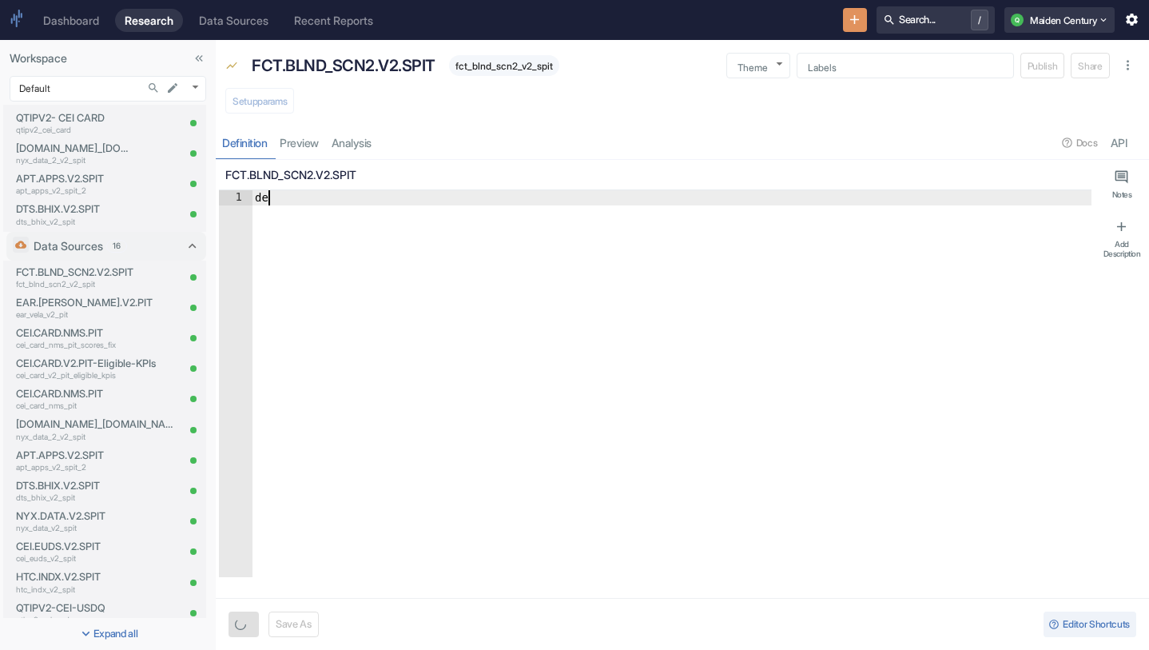
type textarea "x"
type textarea "f"
type textarea "x"
type textarea "fc"
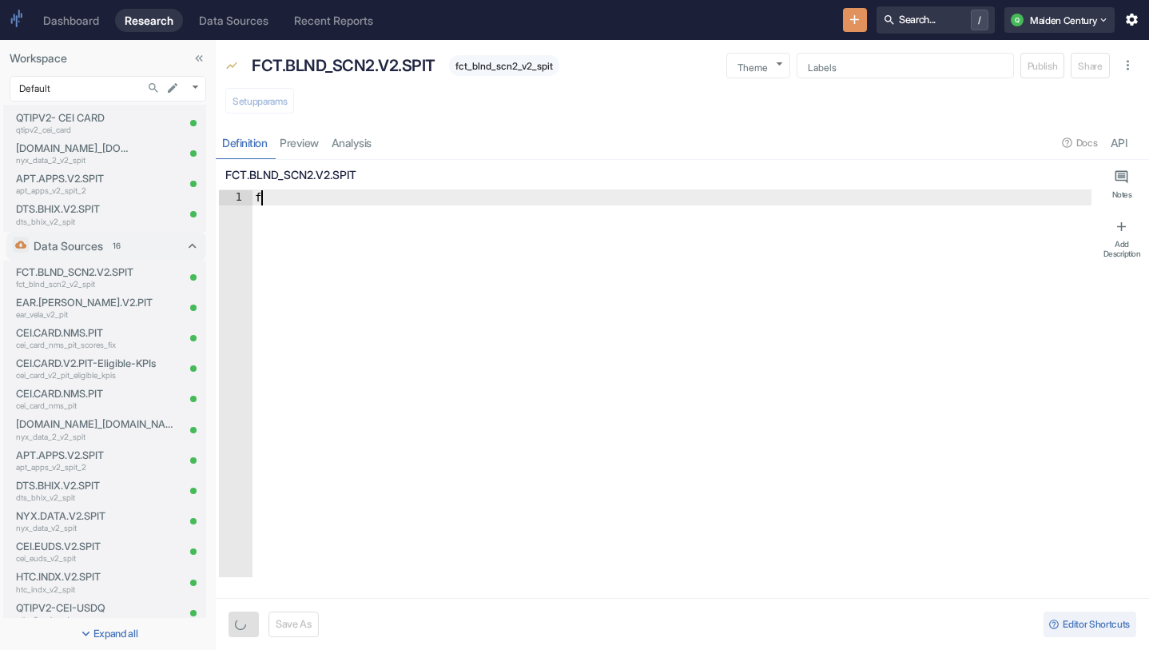
type textarea "x"
type textarea "fct"
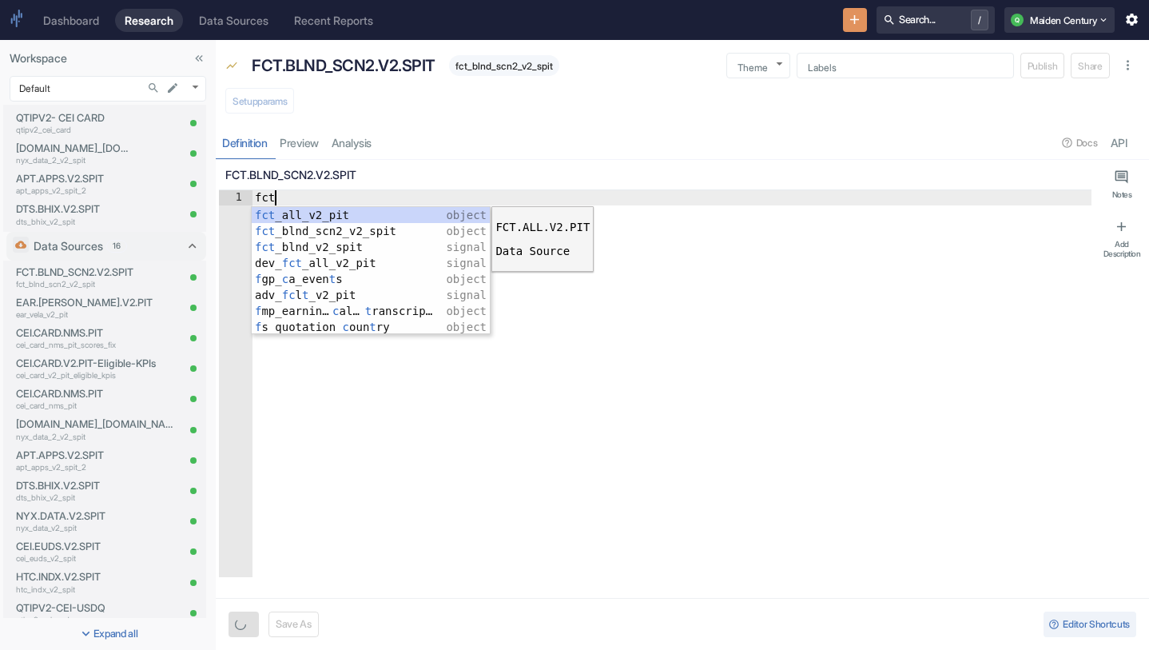
type textarea "x"
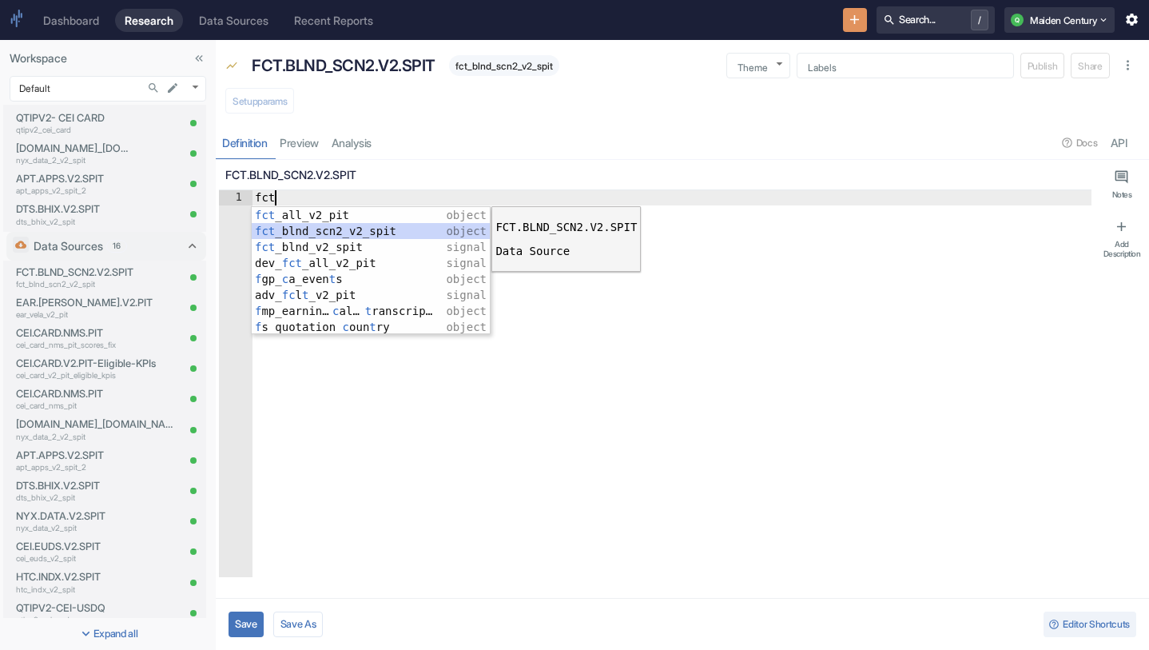
type textarea "fct_blnd_scn2_v2_spit"
type textarea "x"
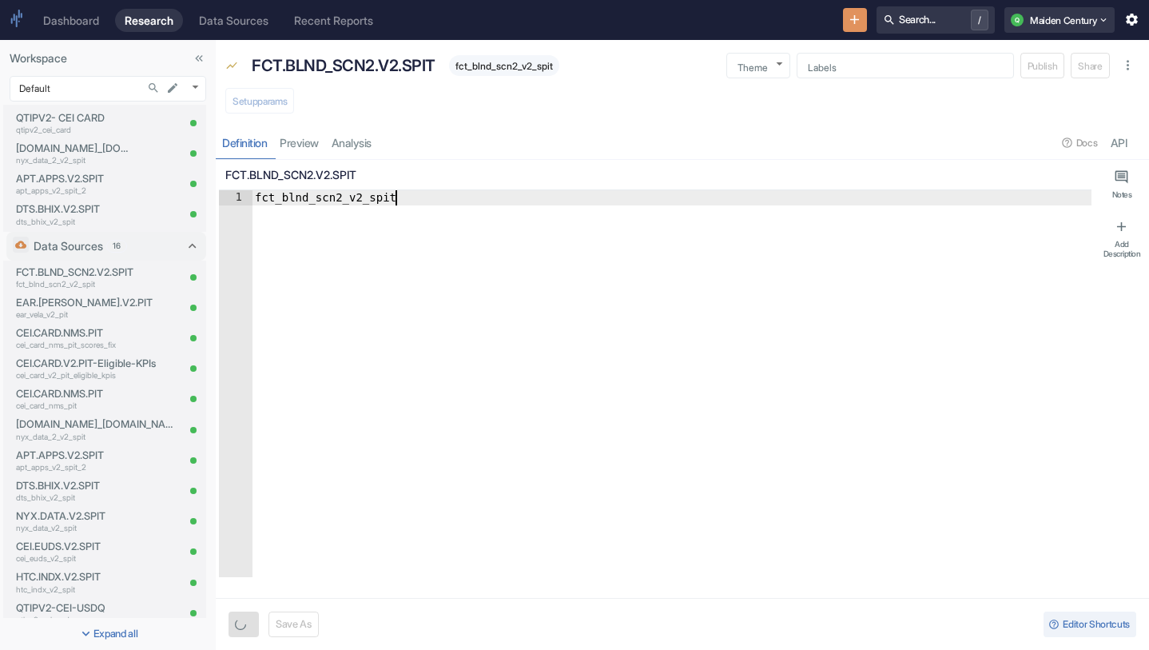
type textarea "fct_blnd_scn2_v2_spit."
type textarea "x"
type textarea "fct_blnd_scn2_v2_spit.q"
type textarea "x"
type textarea "fct_blnd_scn2_v2_spit.qt"
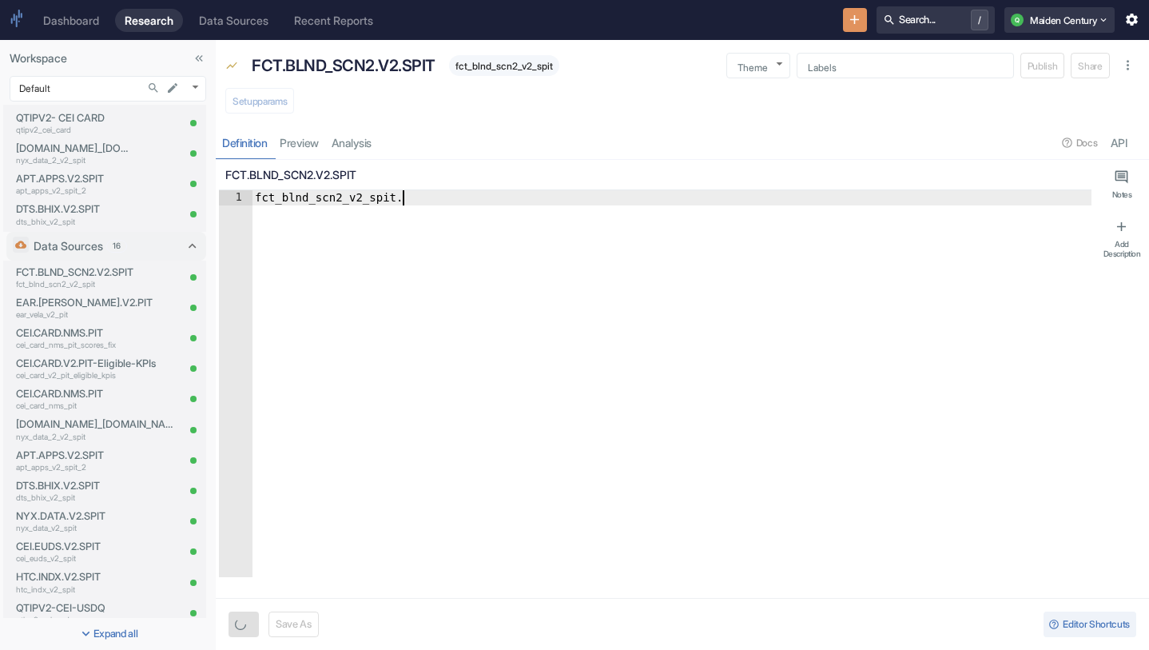
type textarea "x"
type textarea "fct_blnd_scn2_v2_spit.qti"
type textarea "x"
type textarea "fct_blnd_scn2_v2_spit.qtio"
type textarea "x"
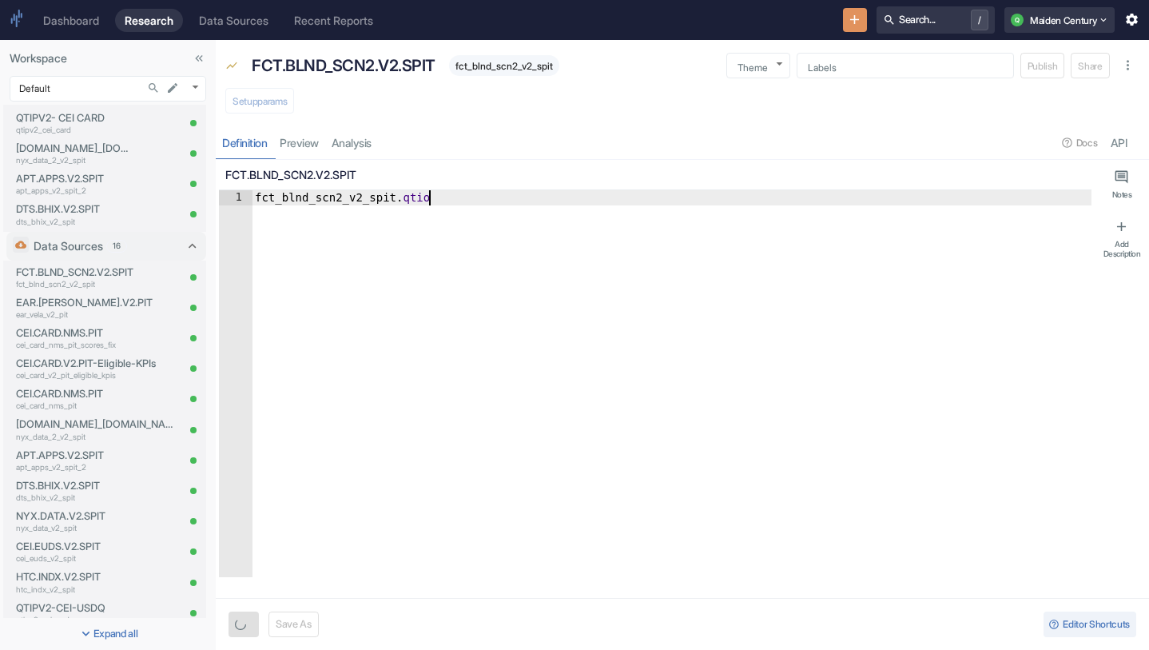
type textarea "fct_blnd_scn2_v2_spit.qti"
type textarea "x"
type textarea "fct_blnd_scn2_v2_spit.qtip"
type textarea "x"
type textarea "fct_blnd_scn2_v2_spit.qtip_"
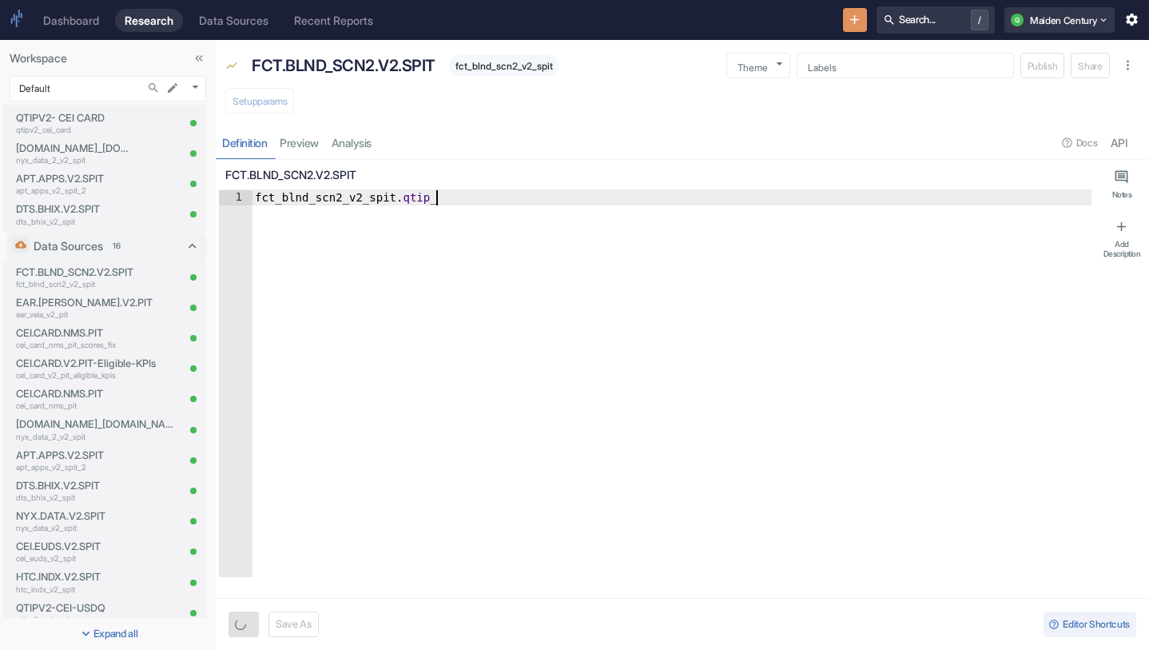
type textarea "x"
type textarea "fct_blnd_scn2_v2_spit.qtip_s"
type textarea "x"
type textarea "fct_blnd_scn2_v2_spit.qtip_sc"
type textarea "x"
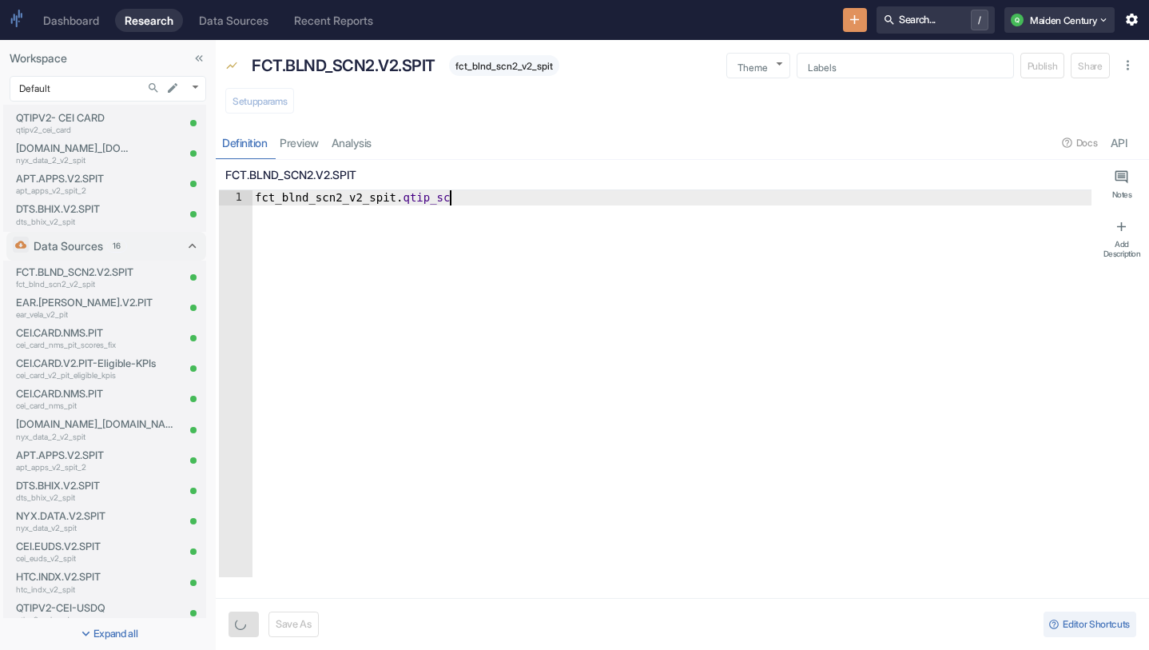
type textarea "fct_blnd_scn2_v2_spit.qtip_sco"
type textarea "x"
type textarea "fct_blnd_scn2_v2_spit.qtip_scor"
type textarea "x"
type textarea "fct_blnd_scn2_v2_spit.qtip_score"
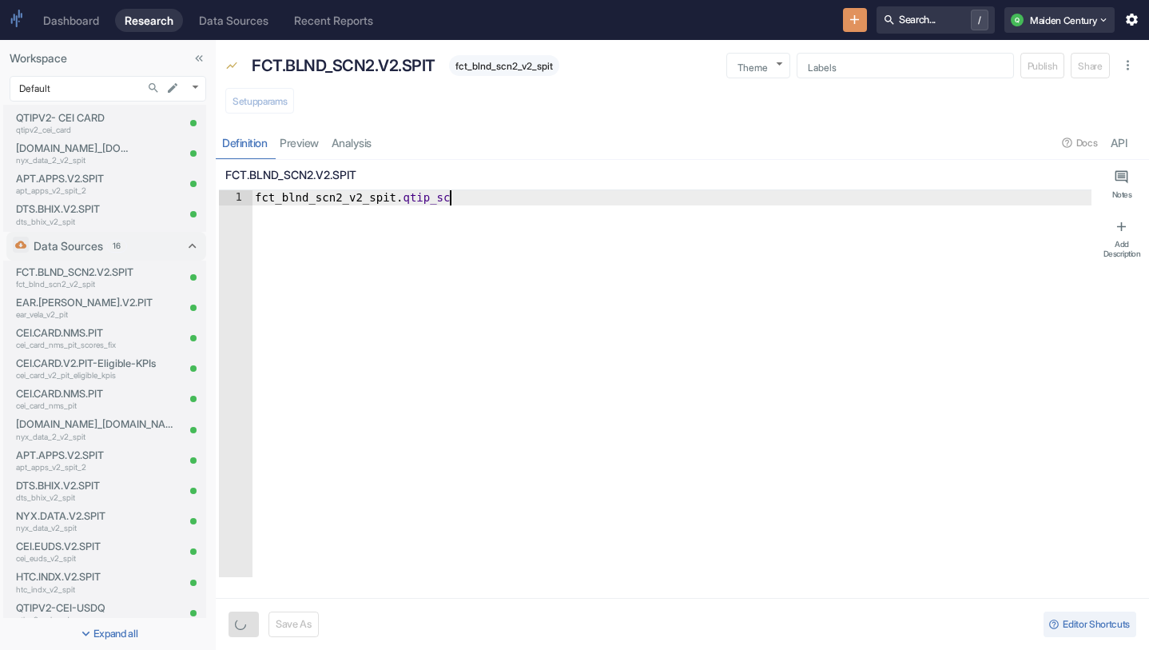
scroll to position [0, 14]
type textarea "x"
type textarea "fct_blnd_scn2_v2_spit.qtip_score"
click at [249, 617] on button "Save" at bounding box center [246, 624] width 35 height 26
click at [264, 105] on button "Setup params" at bounding box center [259, 101] width 69 height 26
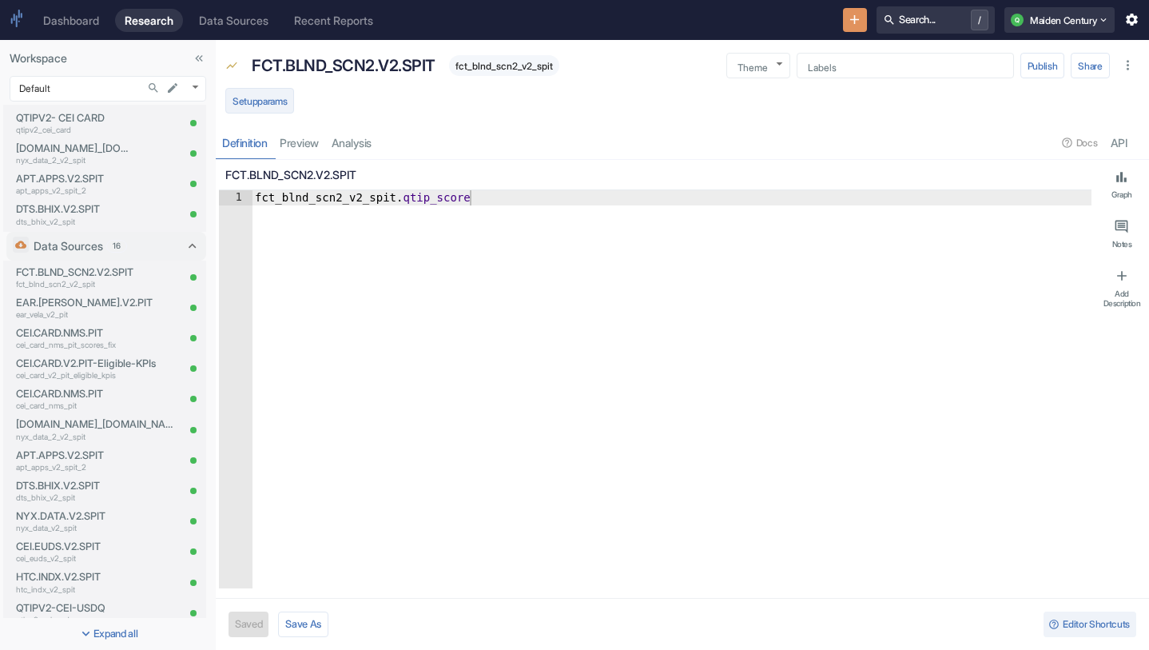
type textarea "x"
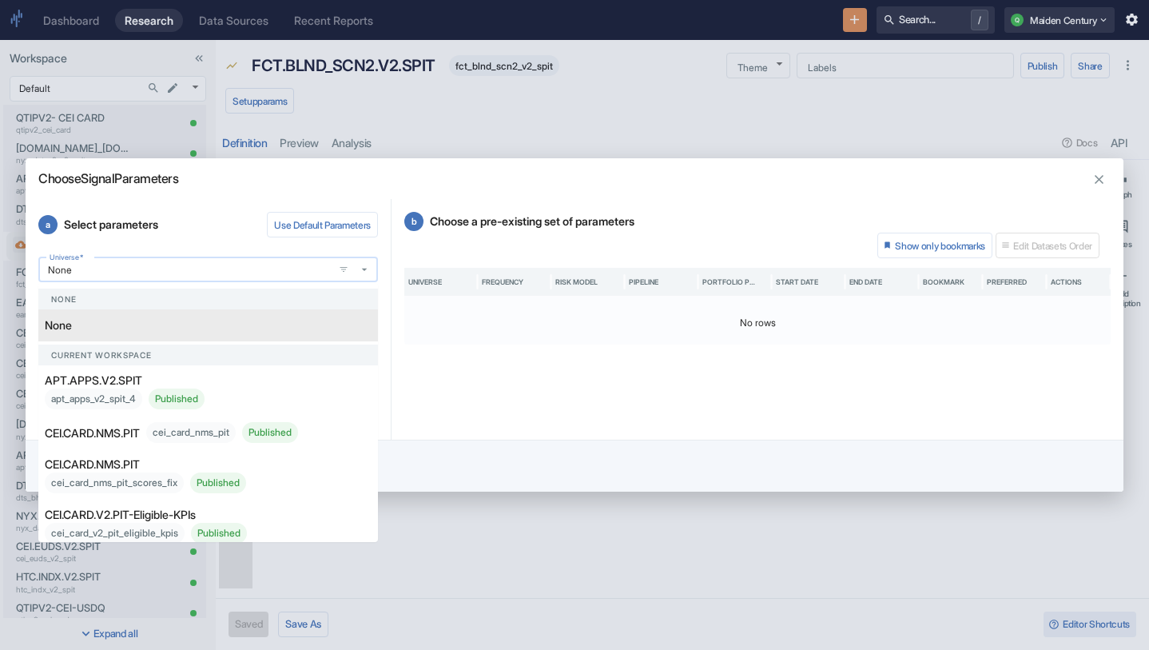
click at [248, 266] on input "None" at bounding box center [185, 270] width 285 height 14
paste input "FCT.BLND_SCN2.V2.SPIT"
type input "FCT.BLND_SCN2.V2.SPIT"
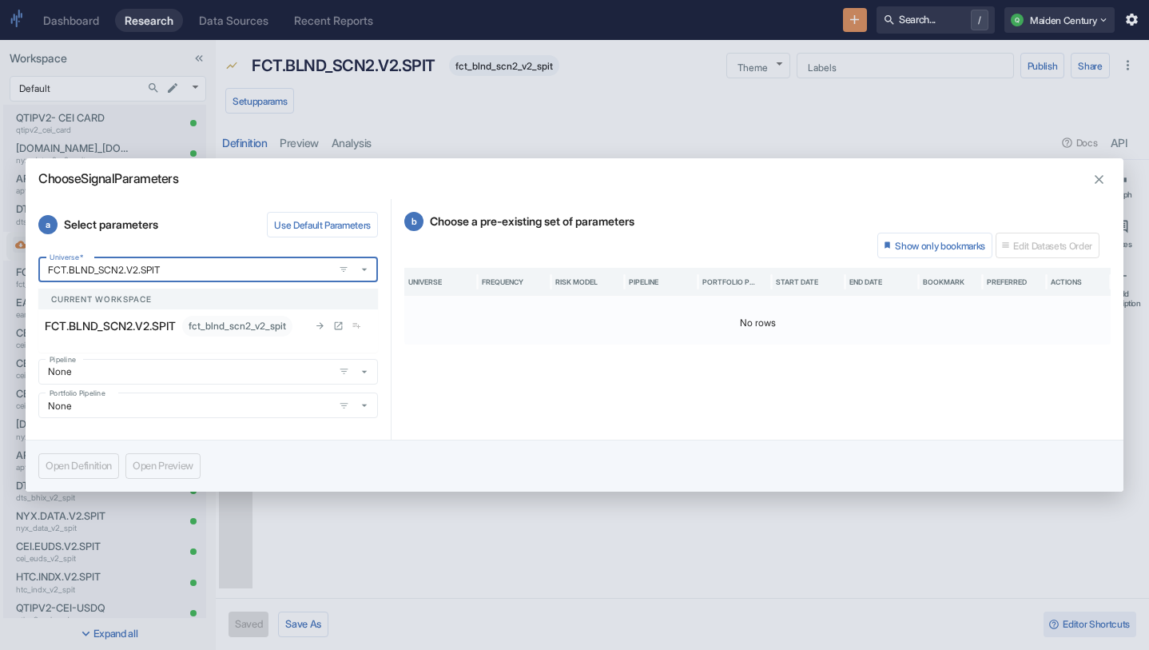
click at [176, 325] on p "FCT.BLND_SCN2.V2.SPIT" at bounding box center [110, 325] width 131 height 17
type textarea "x"
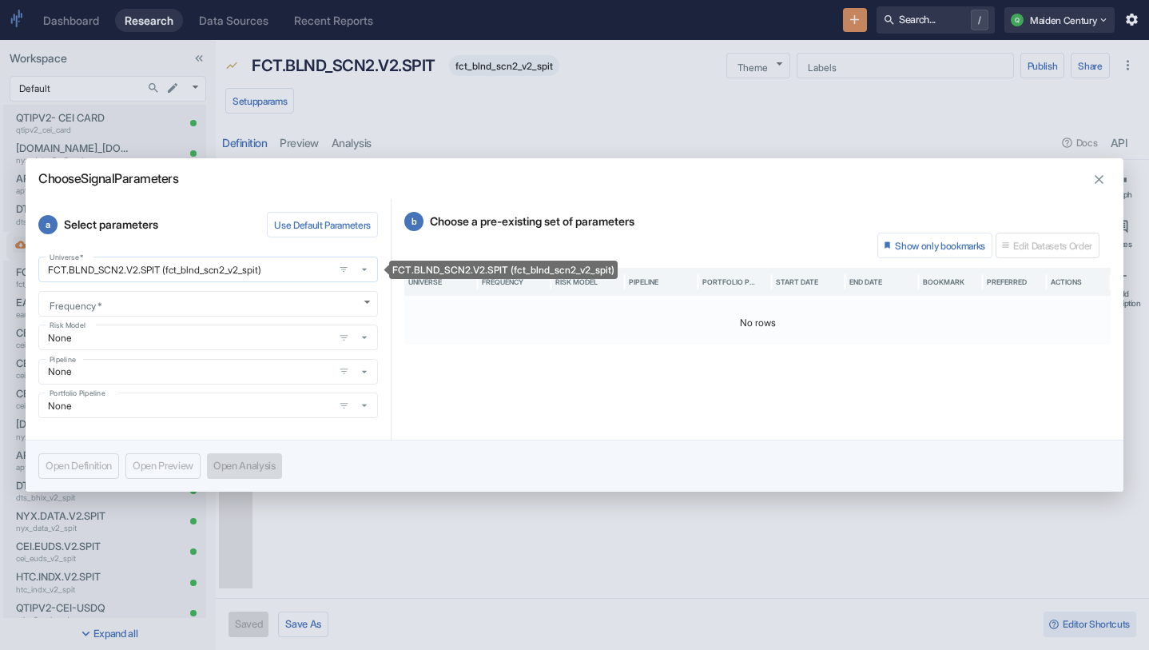
click at [259, 272] on input "FCT.BLND_SCN2.V2.SPIT (fct_blnd_scn2_v2_spit)" at bounding box center [185, 270] width 285 height 14
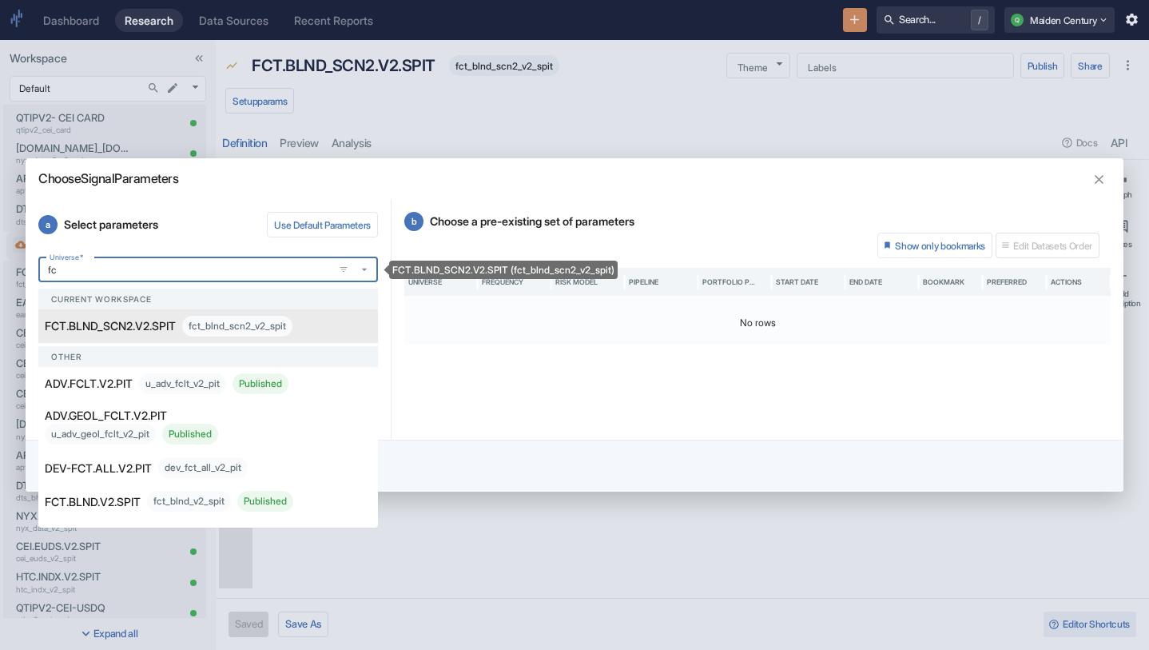
scroll to position [0, 0]
type input "fct"
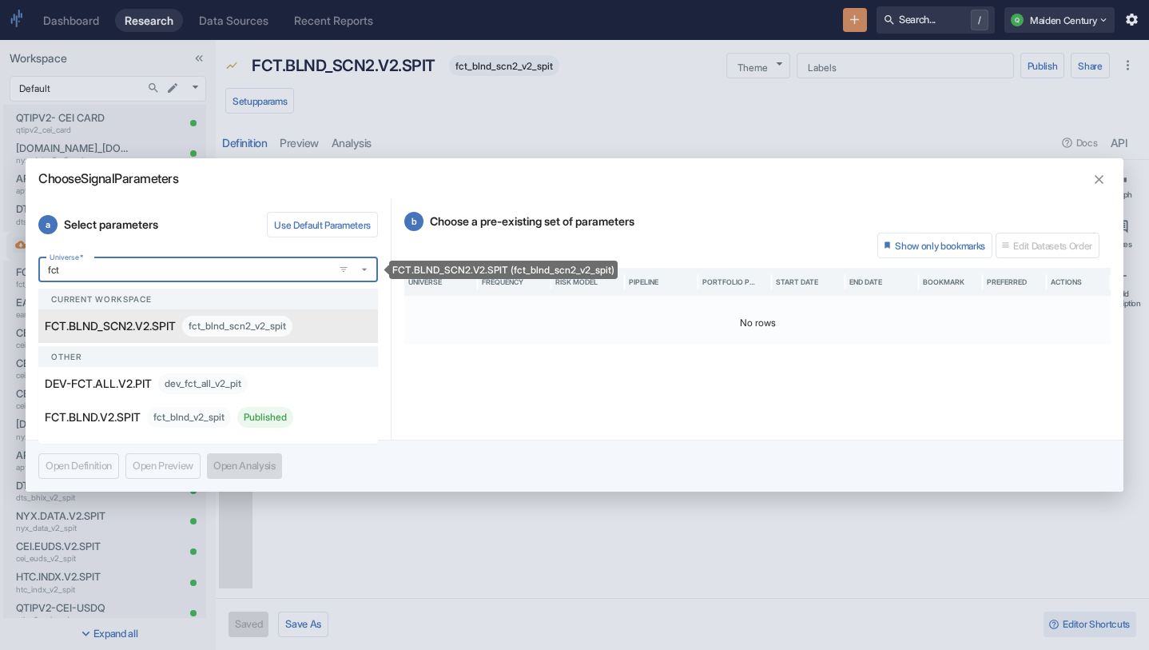
type textarea "x"
type input "FCT.BLND_SCN2.V2.SPIT (fct_blnd_scn2_v2_spit)"
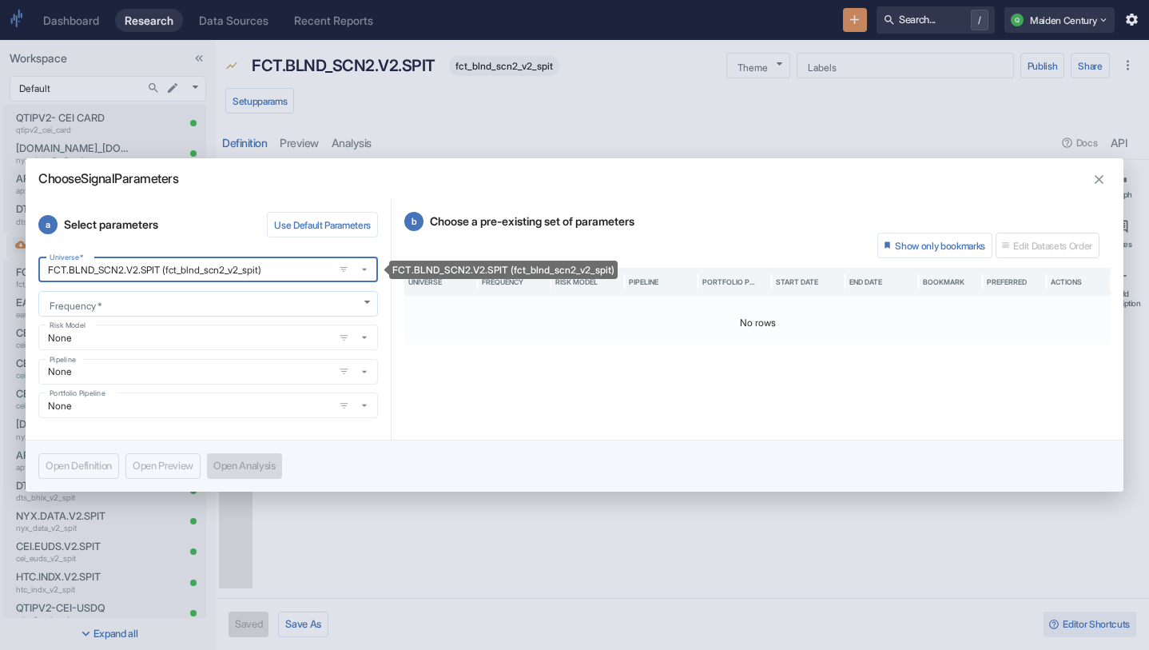
click at [128, 303] on body "Dashboard Research Data Sources Recent Reports Search... / Q Maiden Century Wor…" at bounding box center [574, 325] width 1149 height 650
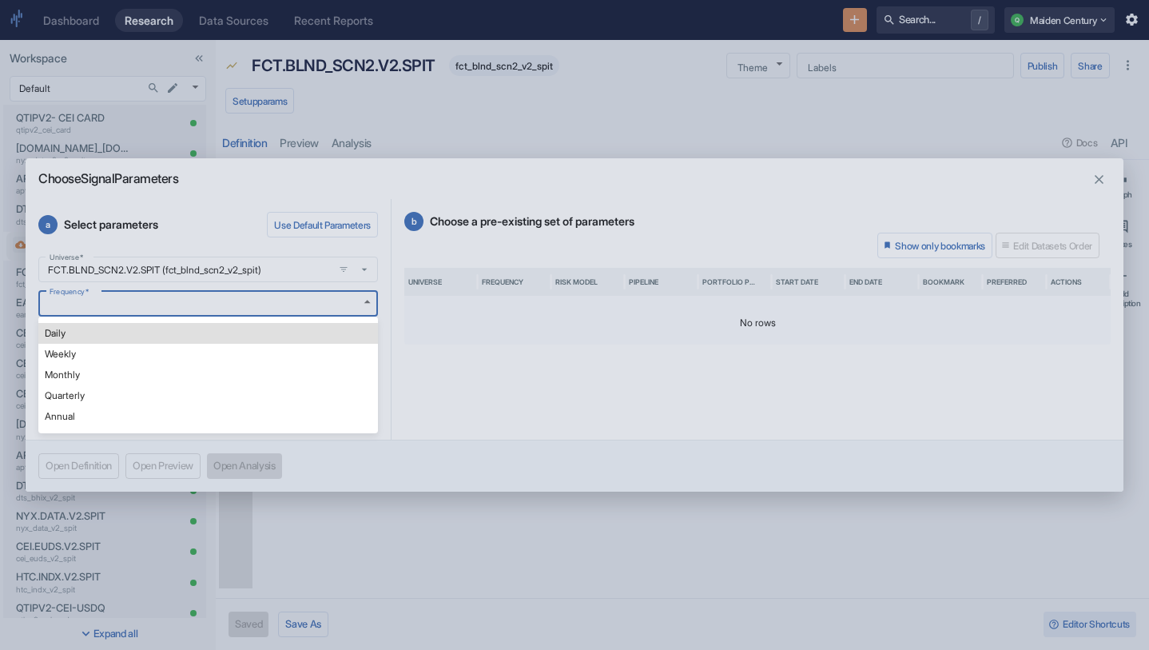
click at [101, 332] on li "Daily" at bounding box center [208, 333] width 340 height 21
type textarea "x"
type input "DAILY"
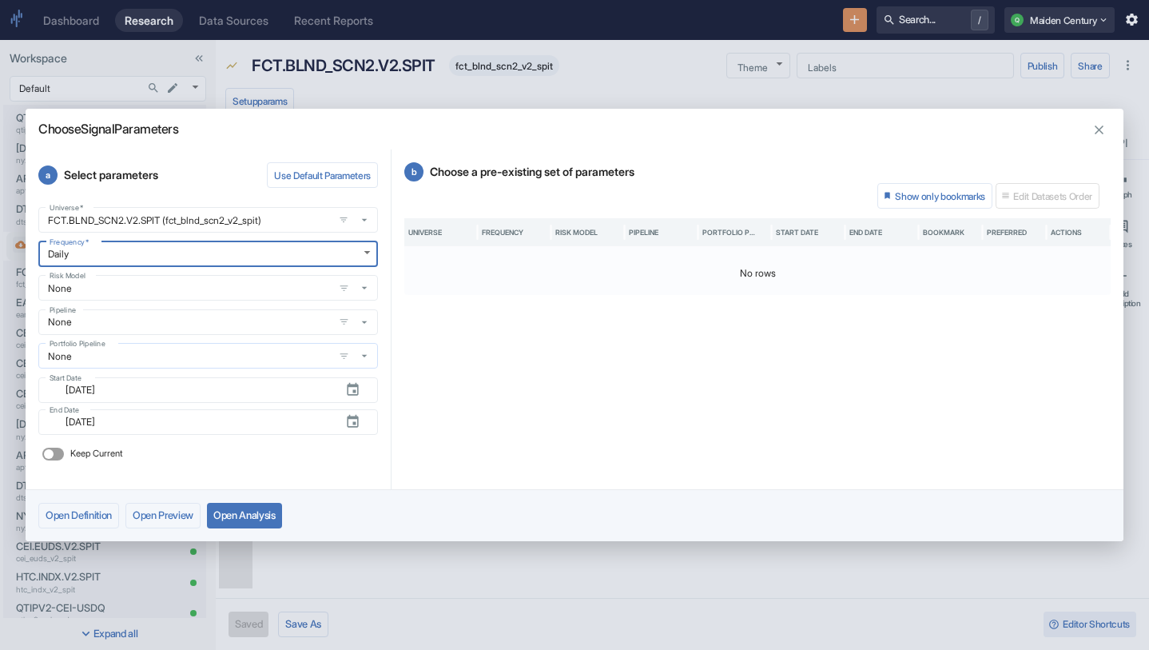
click at [136, 352] on input "None" at bounding box center [185, 356] width 285 height 14
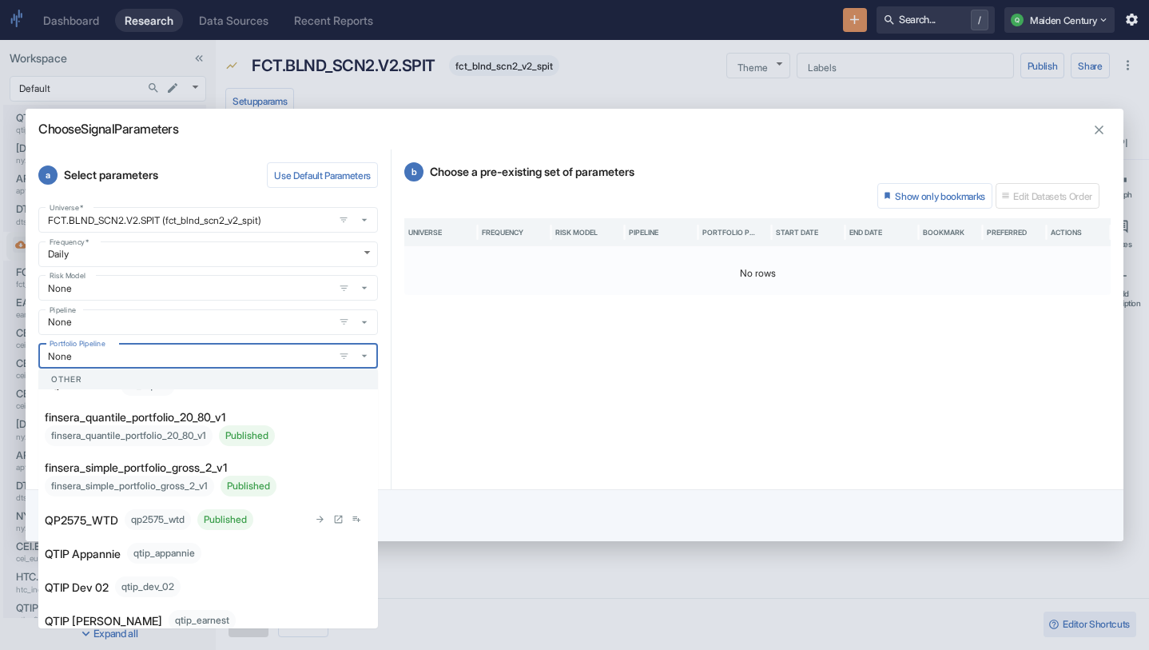
scroll to position [227, 0]
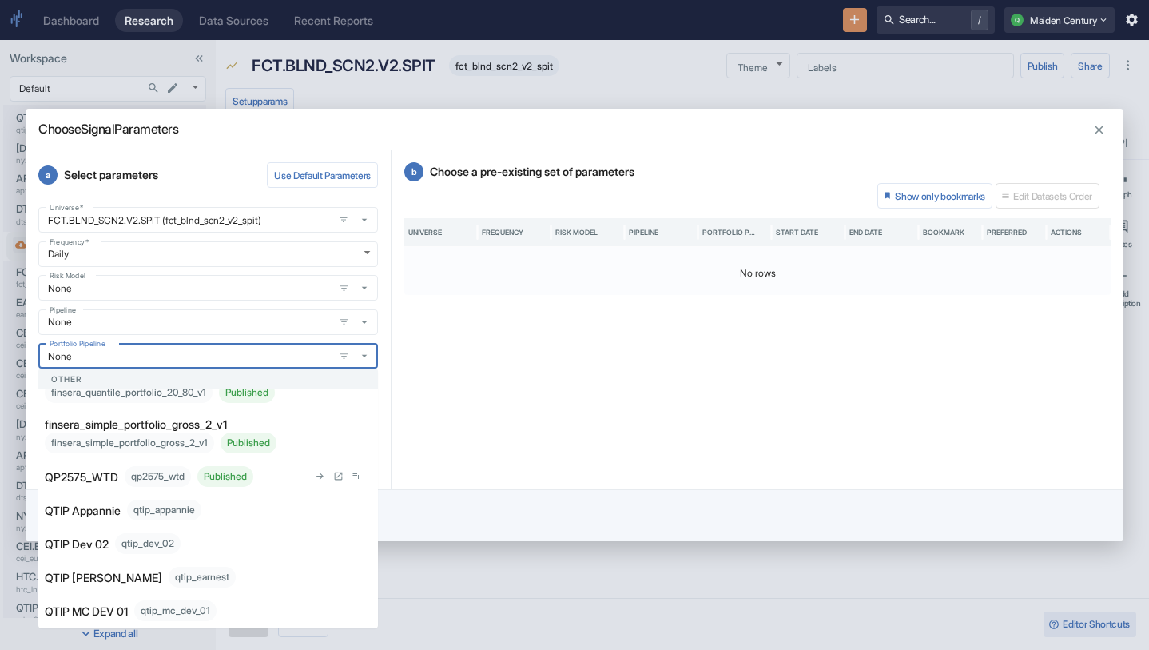
click at [129, 475] on div "qp2575_wtd Published" at bounding box center [189, 476] width 129 height 21
type textarea "x"
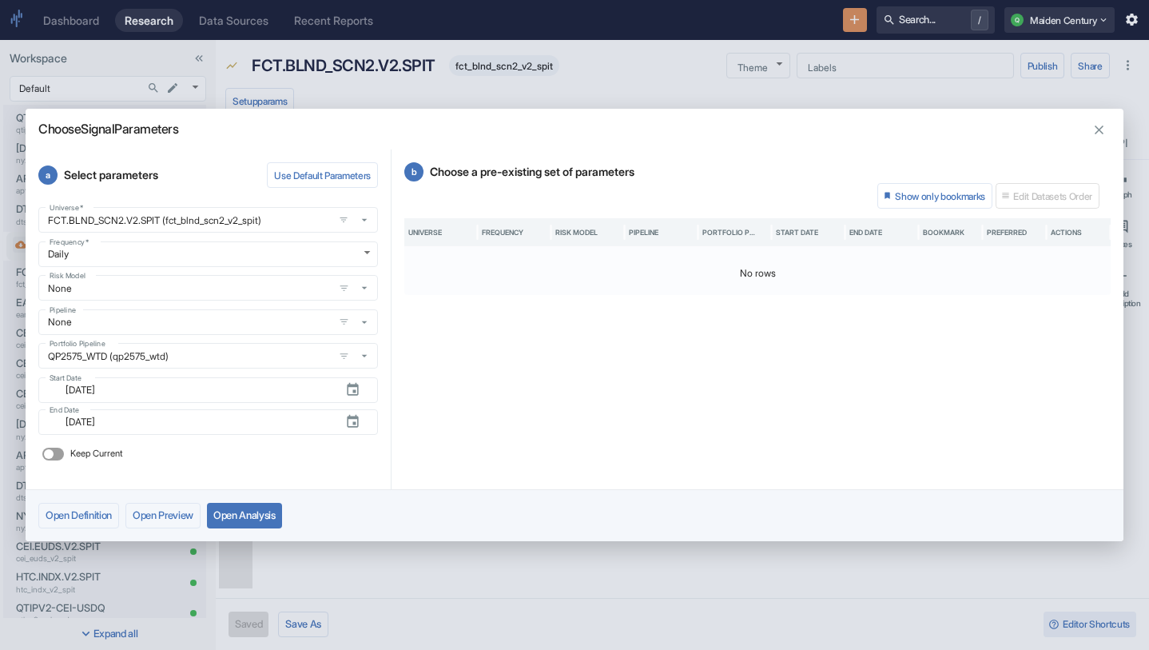
click at [58, 460] on label "Keep Current" at bounding box center [79, 454] width 87 height 26
click at [58, 460] on input "Keep Current" at bounding box center [49, 453] width 38 height 13
checkbox input "true"
click at [271, 515] on button "Open Analysis" at bounding box center [244, 516] width 75 height 26
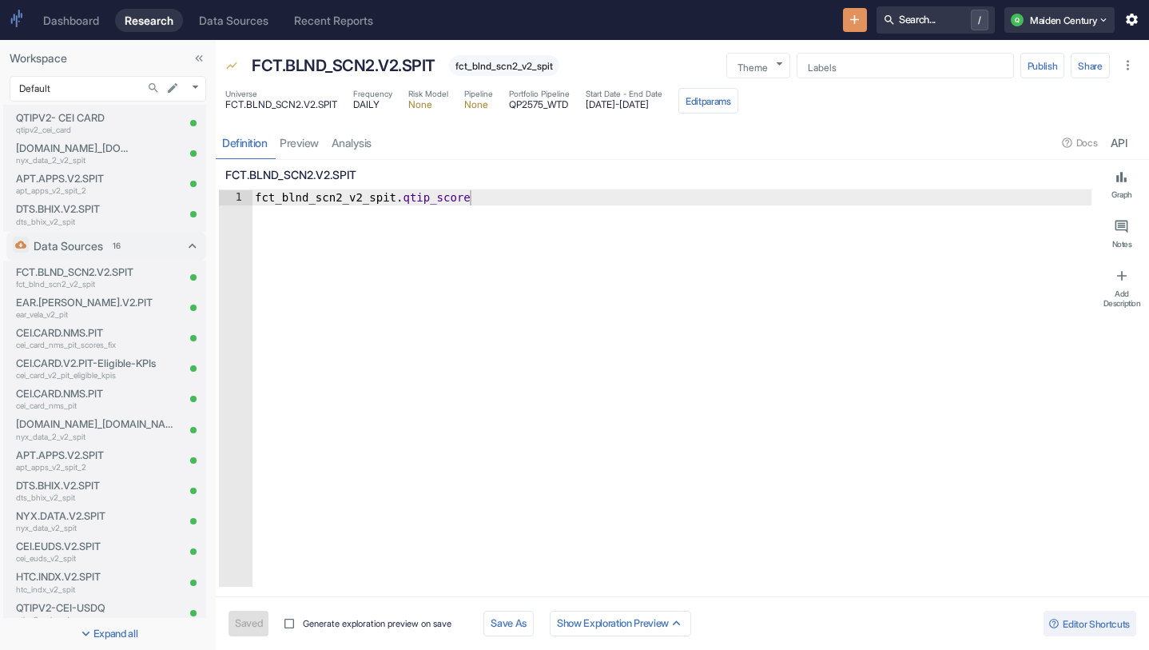
type textarea "x"
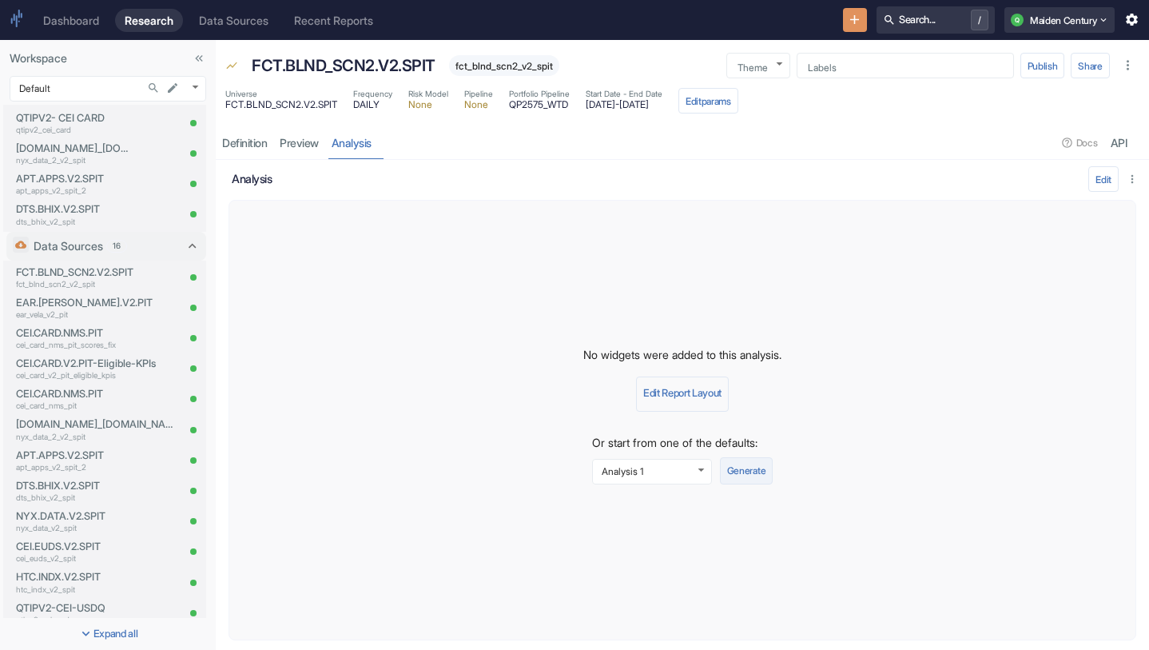
click at [762, 471] on button "Generate" at bounding box center [746, 470] width 53 height 27
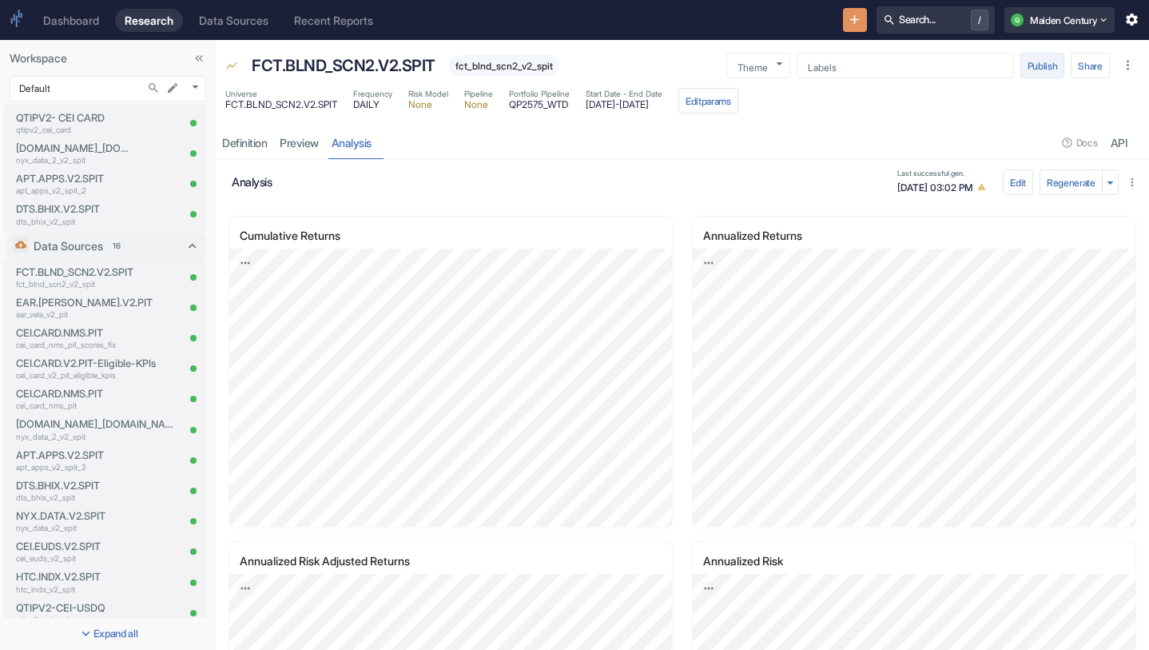
click at [1033, 70] on button "Publish" at bounding box center [1042, 66] width 45 height 26
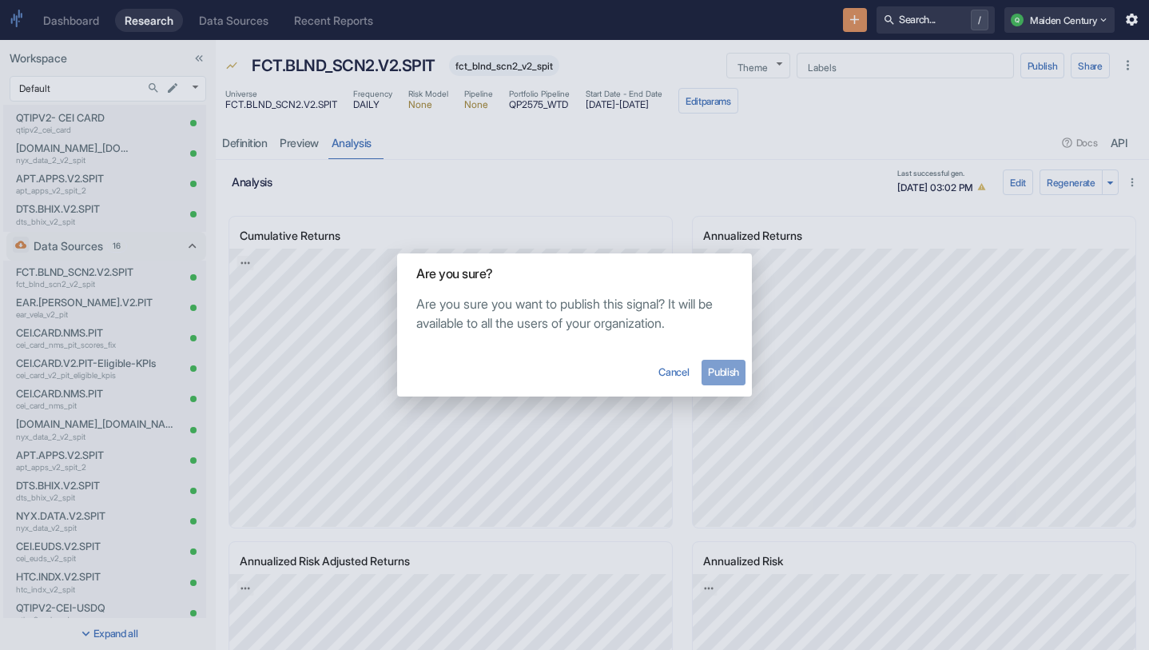
click at [727, 377] on button "Publish" at bounding box center [724, 373] width 44 height 26
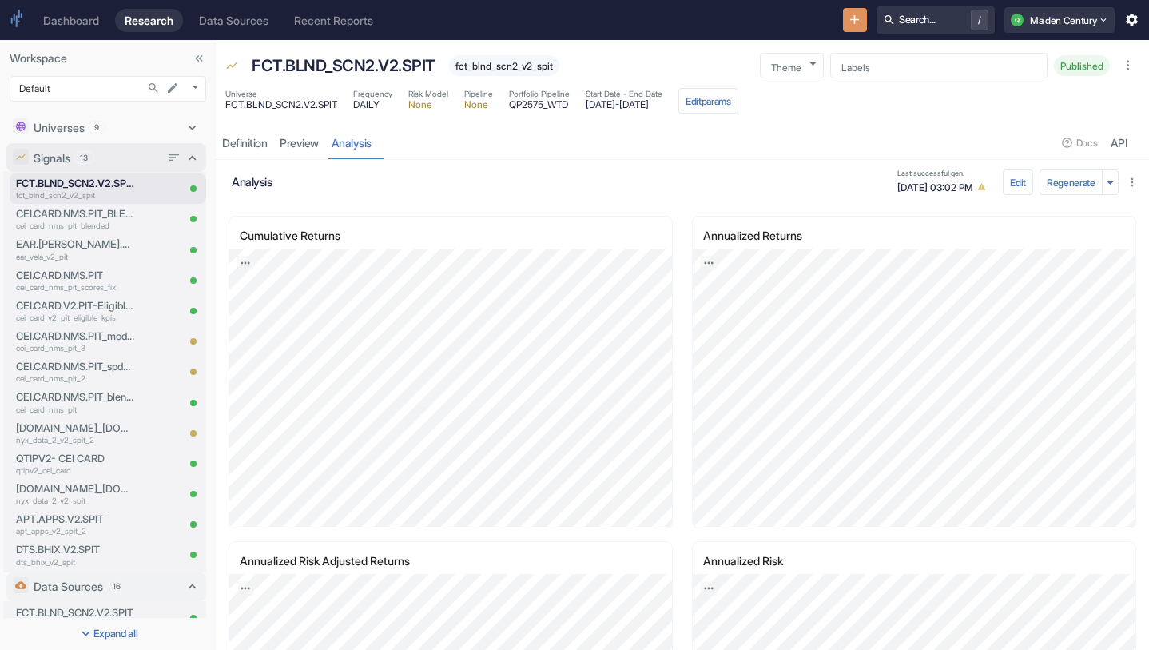
click at [133, 153] on div "Signals 13" at bounding box center [97, 157] width 127 height 17
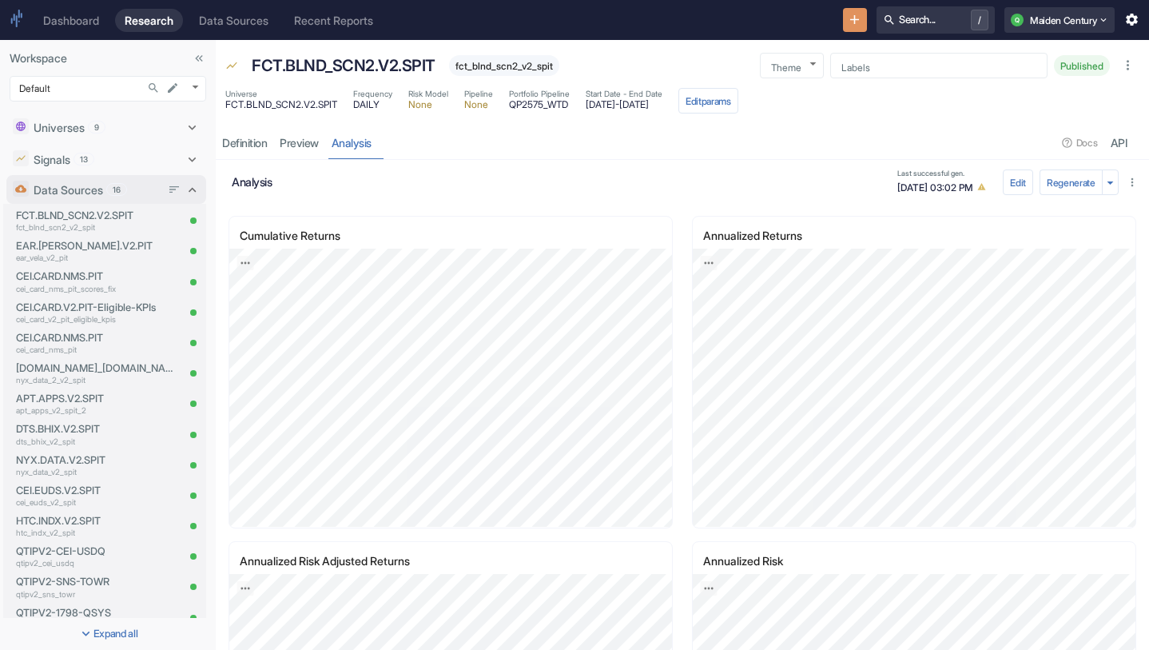
click at [136, 187] on div "Data Sources 16" at bounding box center [97, 189] width 127 height 17
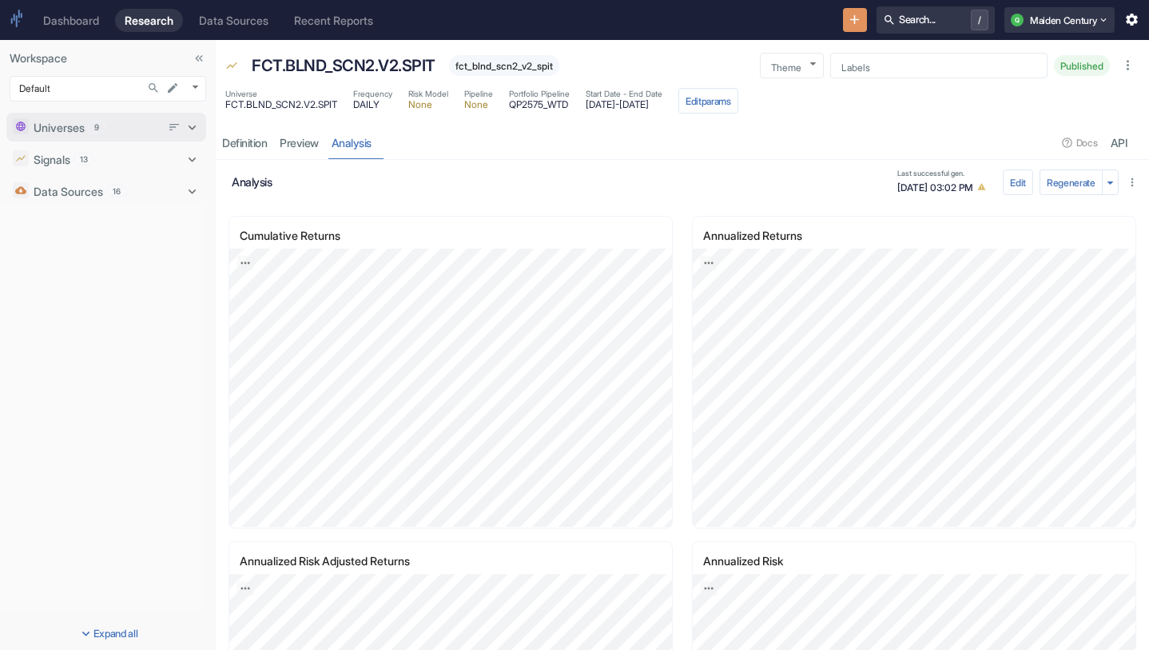
click at [109, 129] on div "Universes 9" at bounding box center [97, 127] width 127 height 17
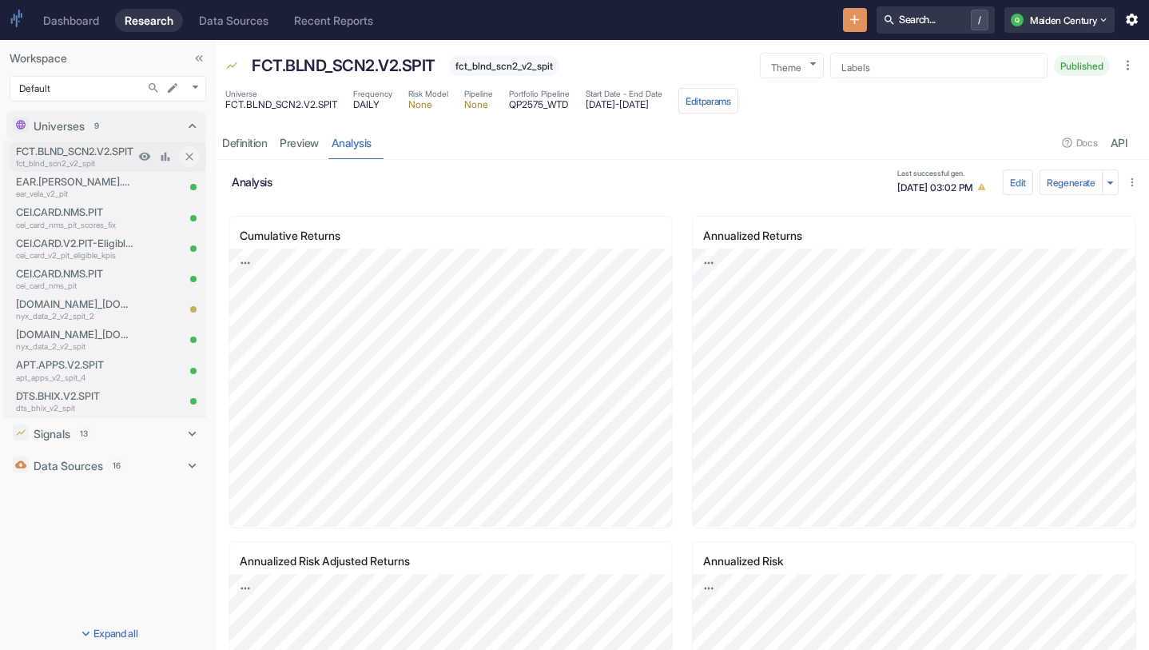
click at [114, 162] on p "fct_blnd_scn2_v2_spit" at bounding box center [75, 163] width 118 height 12
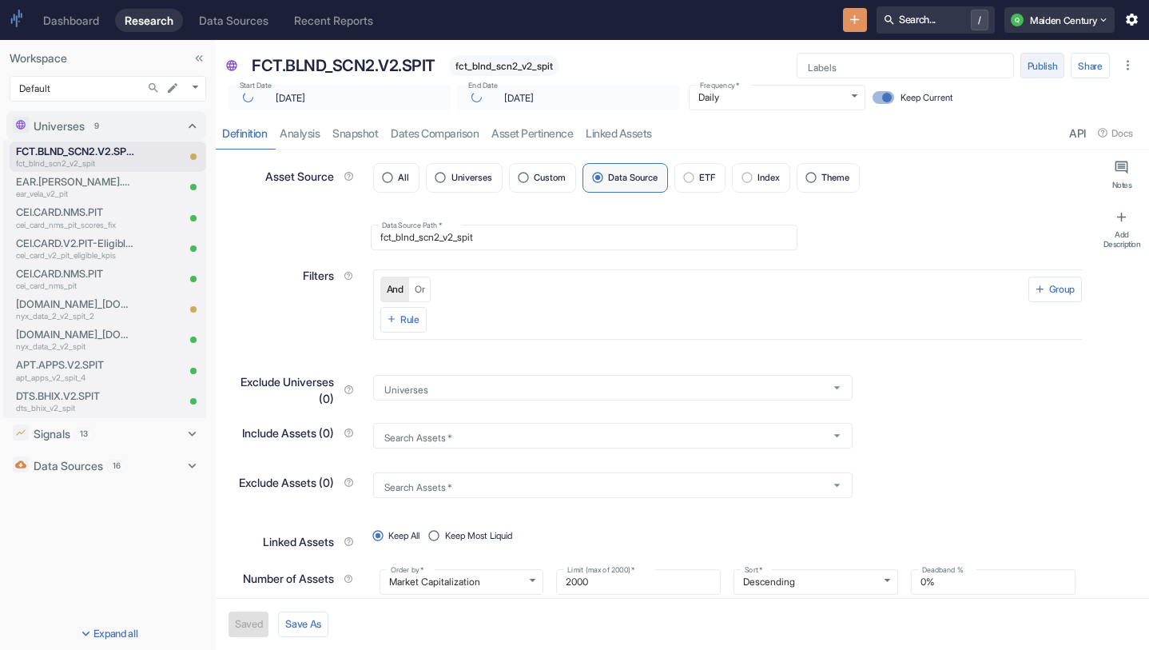
click at [1040, 63] on button "Publish" at bounding box center [1042, 66] width 45 height 26
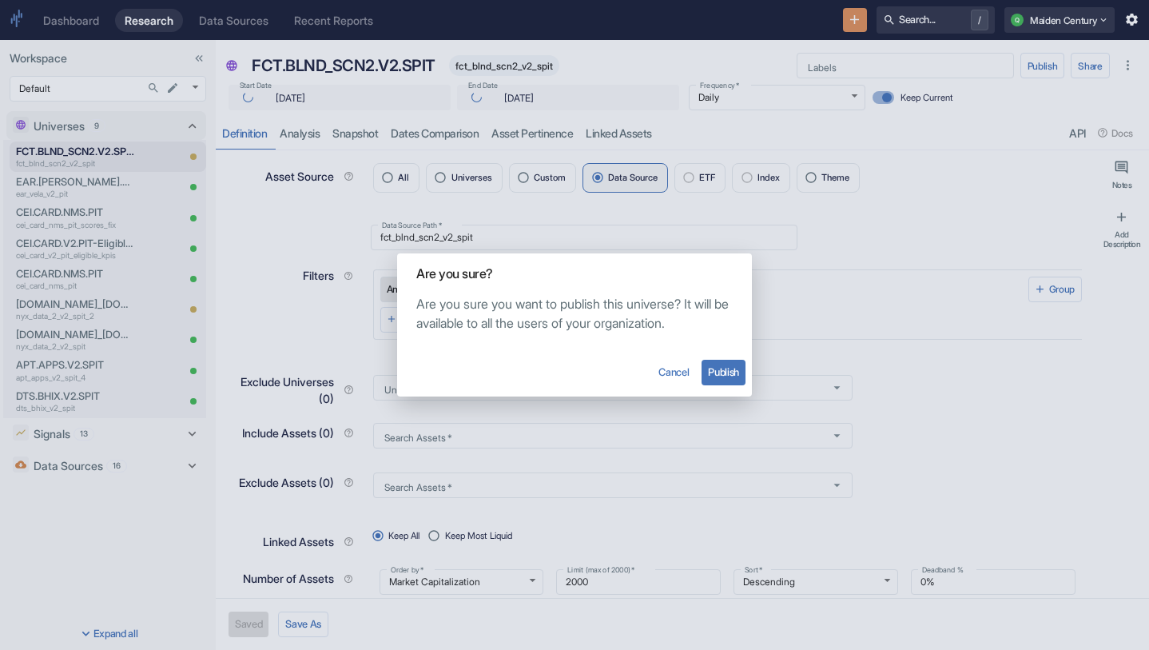
click at [724, 376] on button "Publish" at bounding box center [724, 373] width 44 height 26
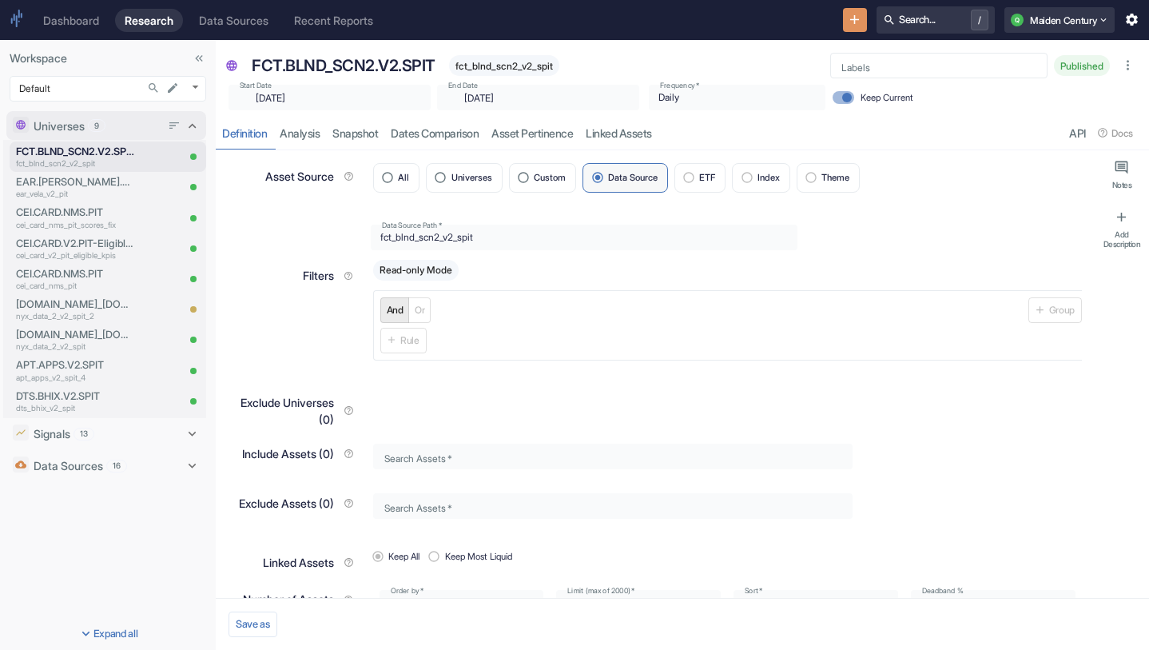
click at [115, 129] on div "Universes 9" at bounding box center [97, 125] width 127 height 17
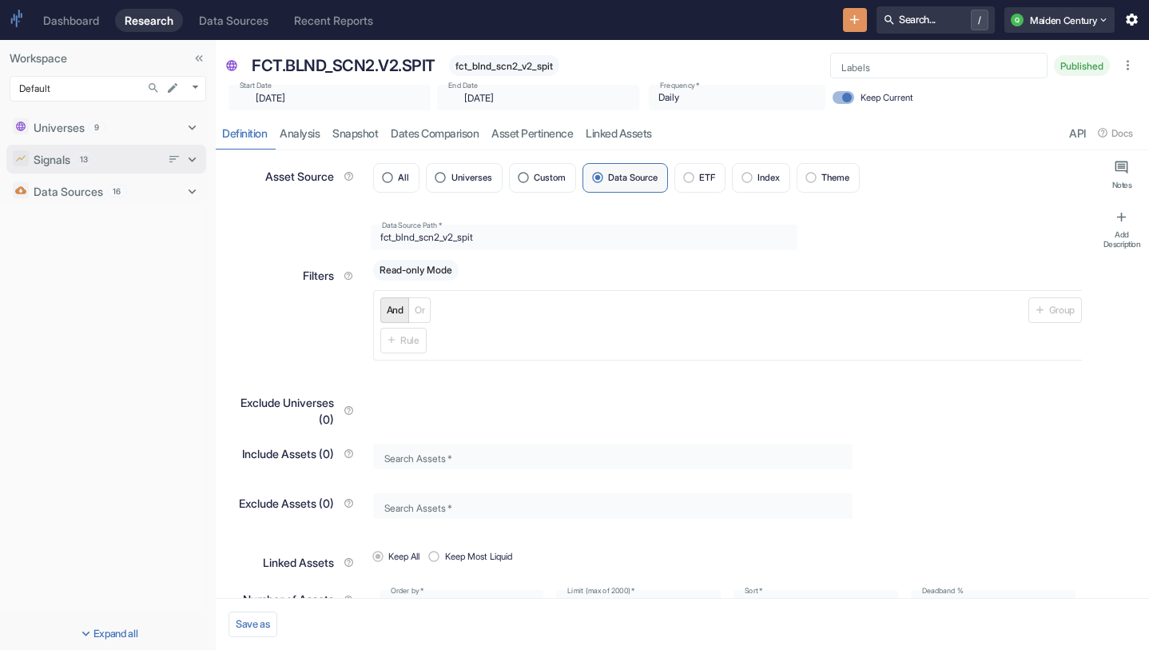
type textarea "x"
click at [112, 162] on div "Signals 13" at bounding box center [97, 159] width 127 height 17
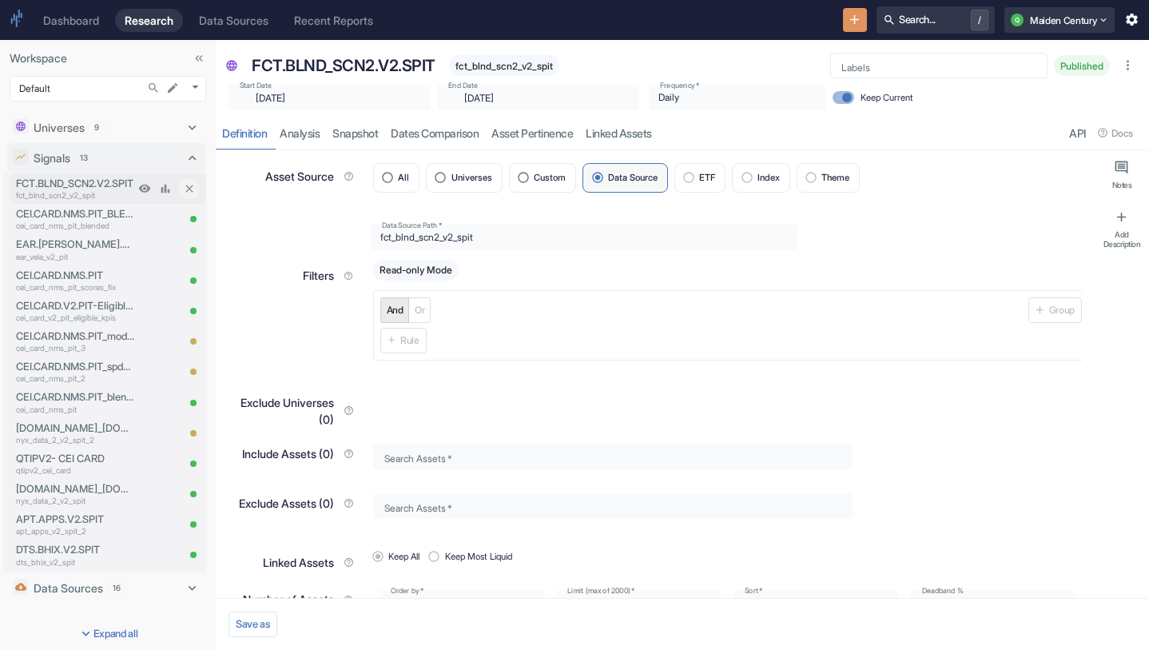
click at [107, 195] on p "fct_blnd_scn2_v2_spit" at bounding box center [75, 195] width 118 height 12
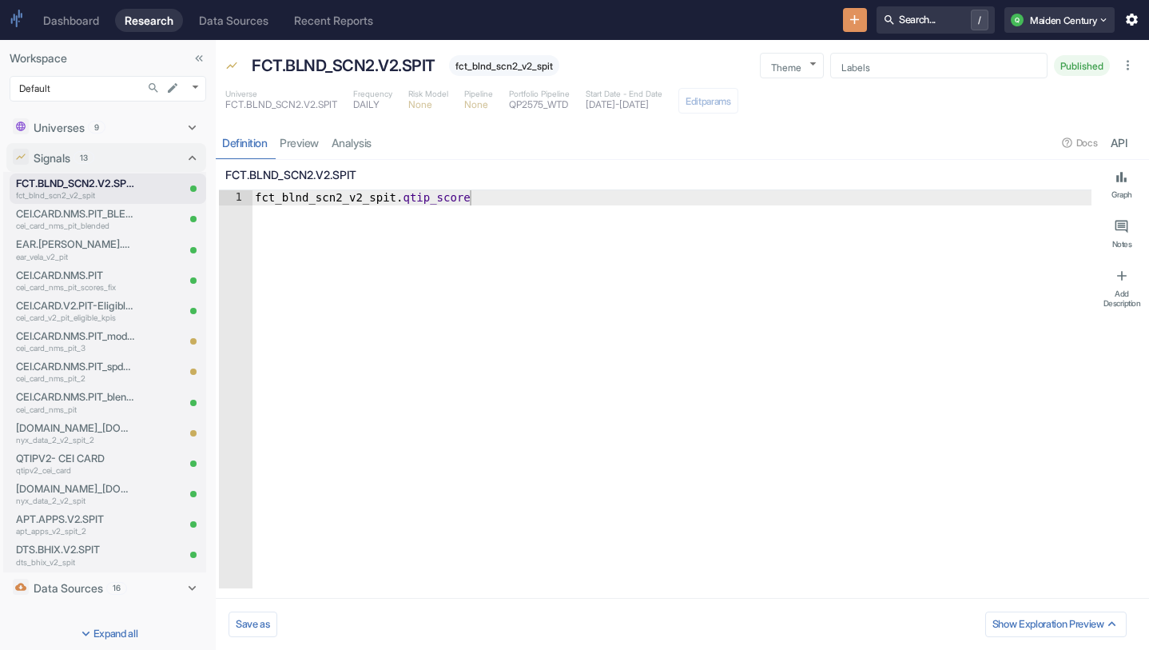
type textarea "x"
click at [350, 139] on link "analysis" at bounding box center [351, 142] width 53 height 33
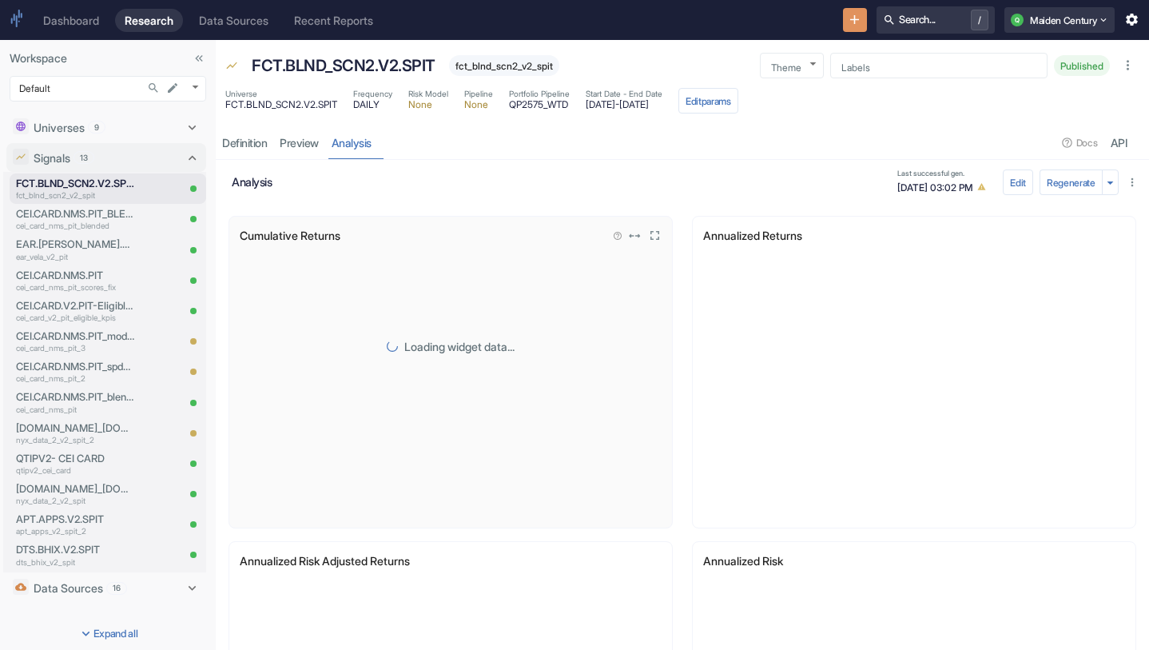
click at [655, 237] on icon "View in fullscreen" at bounding box center [654, 235] width 15 height 15
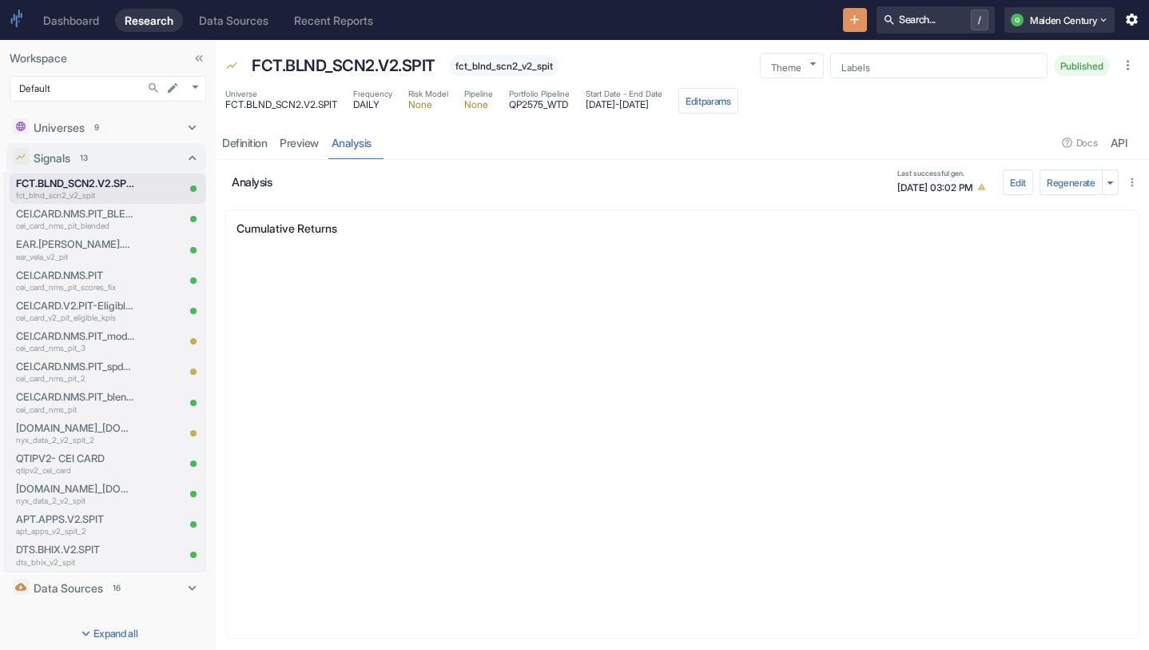
scroll to position [8, 0]
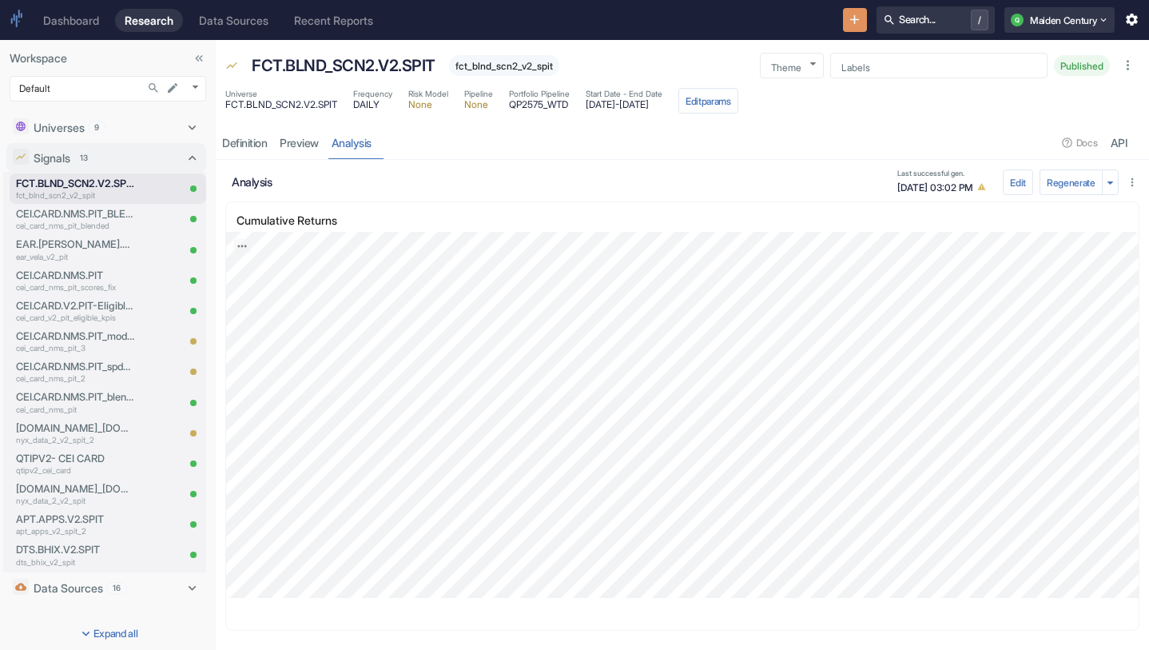
click at [536, 66] on span "fct_blnd_scn2_v2_spit" at bounding box center [504, 66] width 110 height 12
copy span "fct_blnd_scn2_v2_spit"
click at [382, 68] on p "FCT.BLND_SCN2.V2.SPIT" at bounding box center [344, 66] width 184 height 24
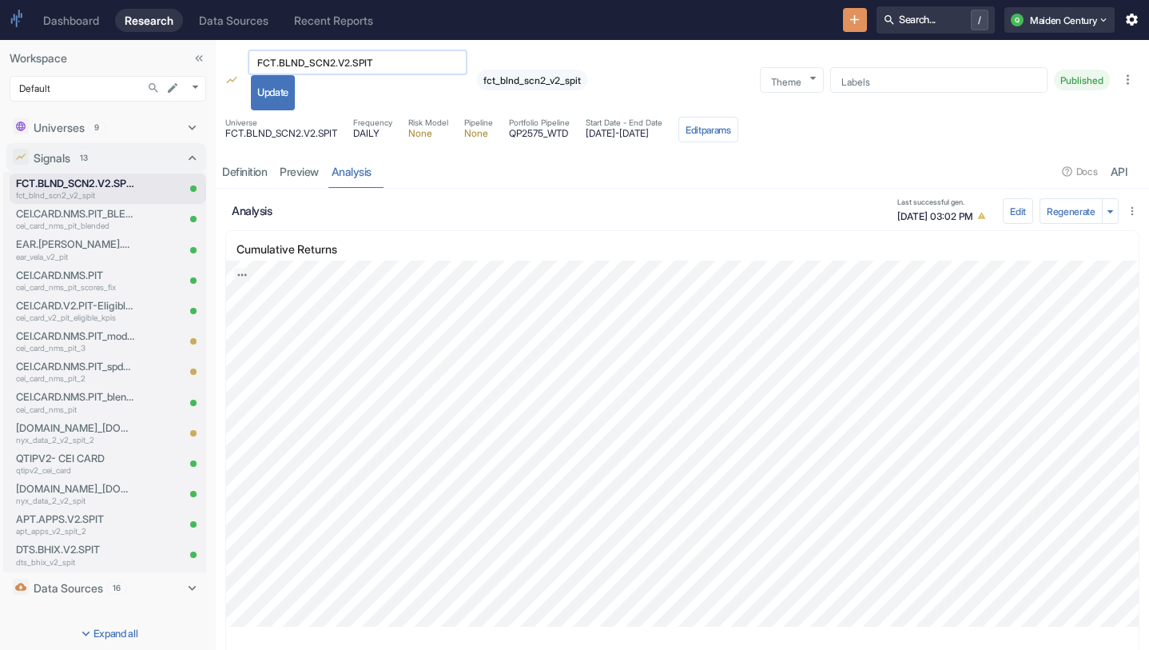
click at [411, 65] on input "FCT.BLND_SCN2.V2.SPIT" at bounding box center [358, 63] width 220 height 18
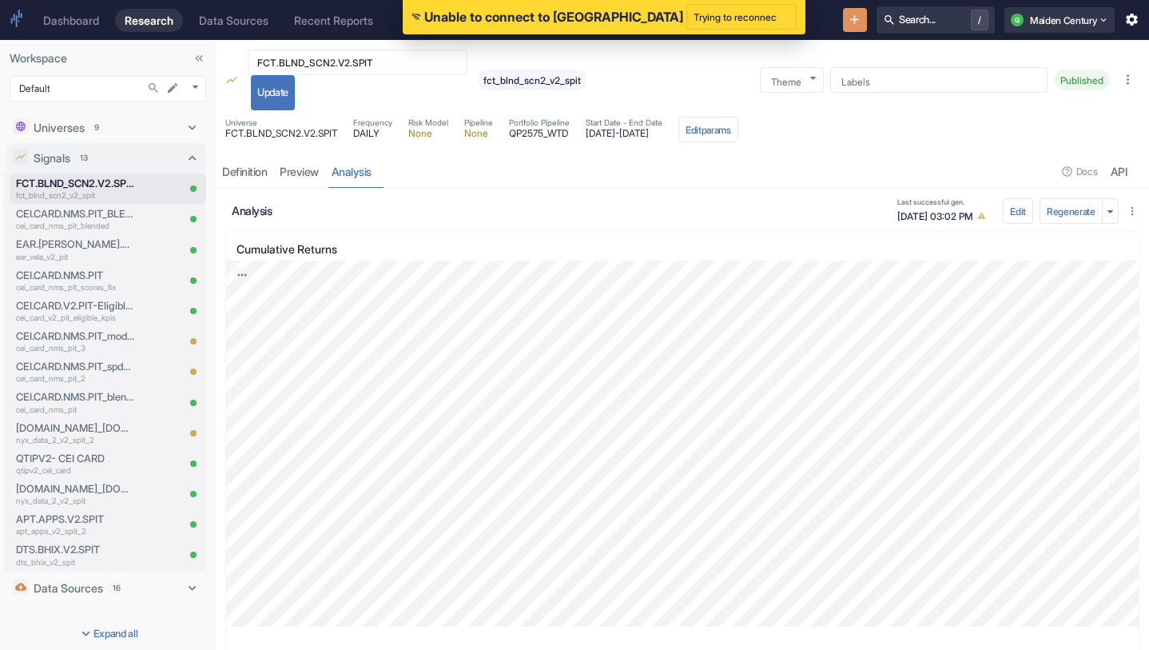
click at [661, 69] on div "FCT.BLND_SCN2.V2.SPIT ​ Update fct_blnd_scn2_v2_spit" at bounding box center [496, 80] width 503 height 61
